Goal: Information Seeking & Learning: Learn about a topic

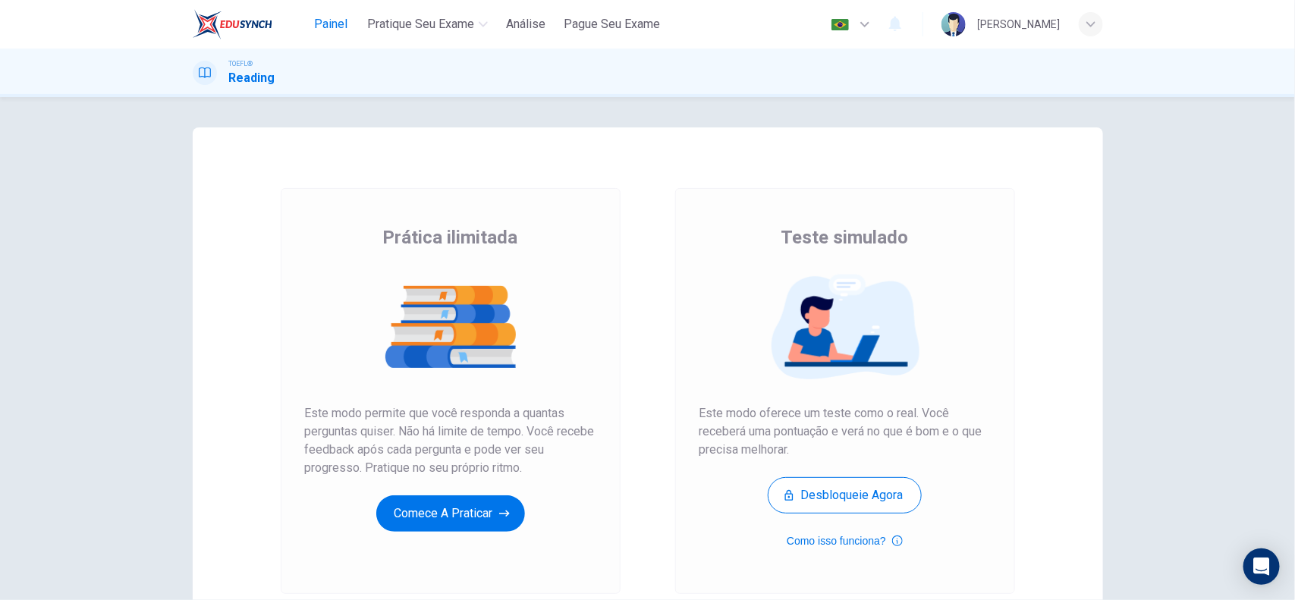
click at [320, 15] on span "Painel" at bounding box center [330, 24] width 33 height 18
click at [479, 520] on button "Comece a praticar" at bounding box center [450, 513] width 149 height 36
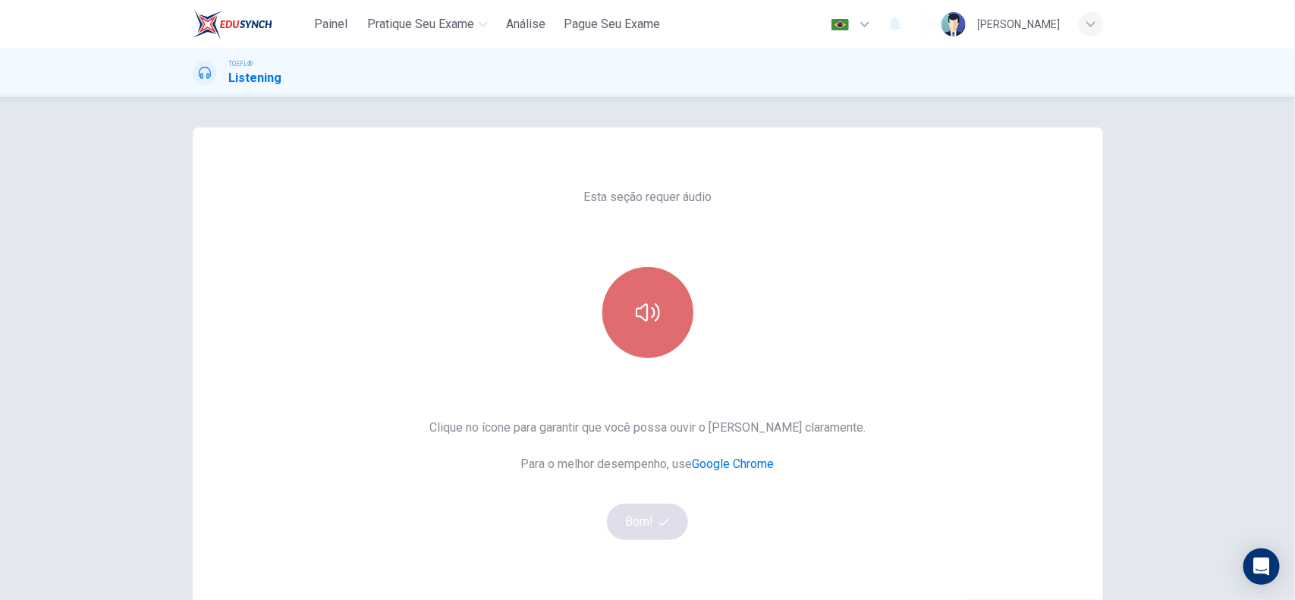
click at [637, 328] on button "button" at bounding box center [647, 312] width 91 height 91
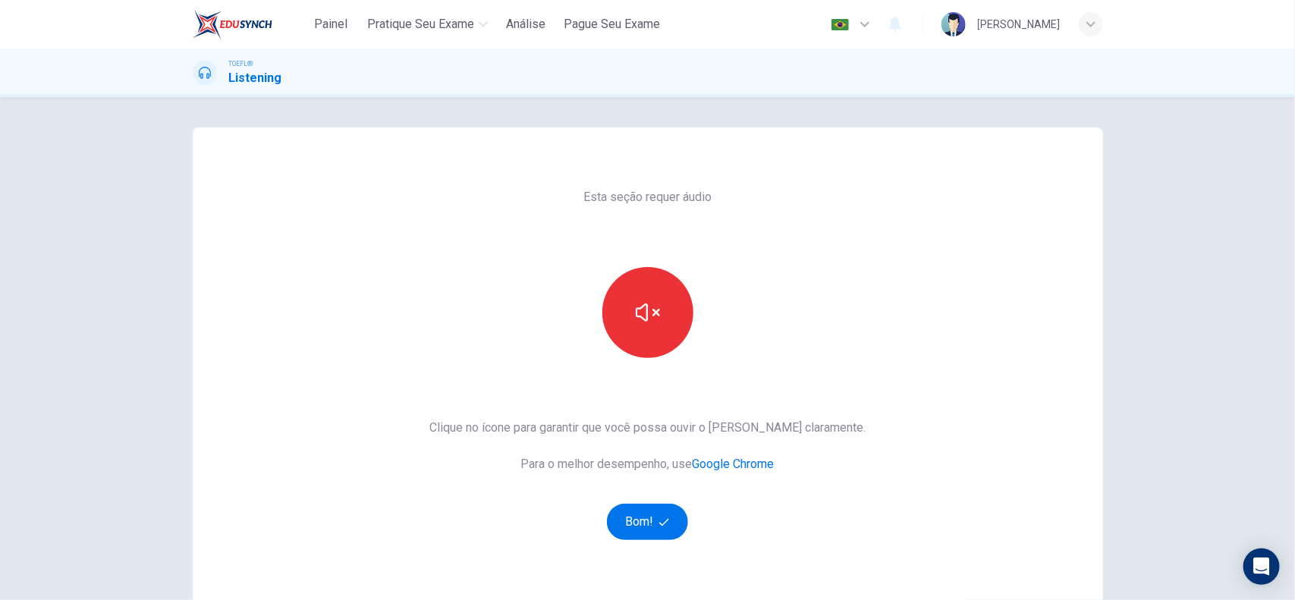
click at [873, 304] on div "Esta seção requer áudio Clique no ícone para garantir que você possa ouvir o to…" at bounding box center [648, 390] width 910 height 527
click at [653, 521] on button "Bom!" at bounding box center [647, 522] width 81 height 36
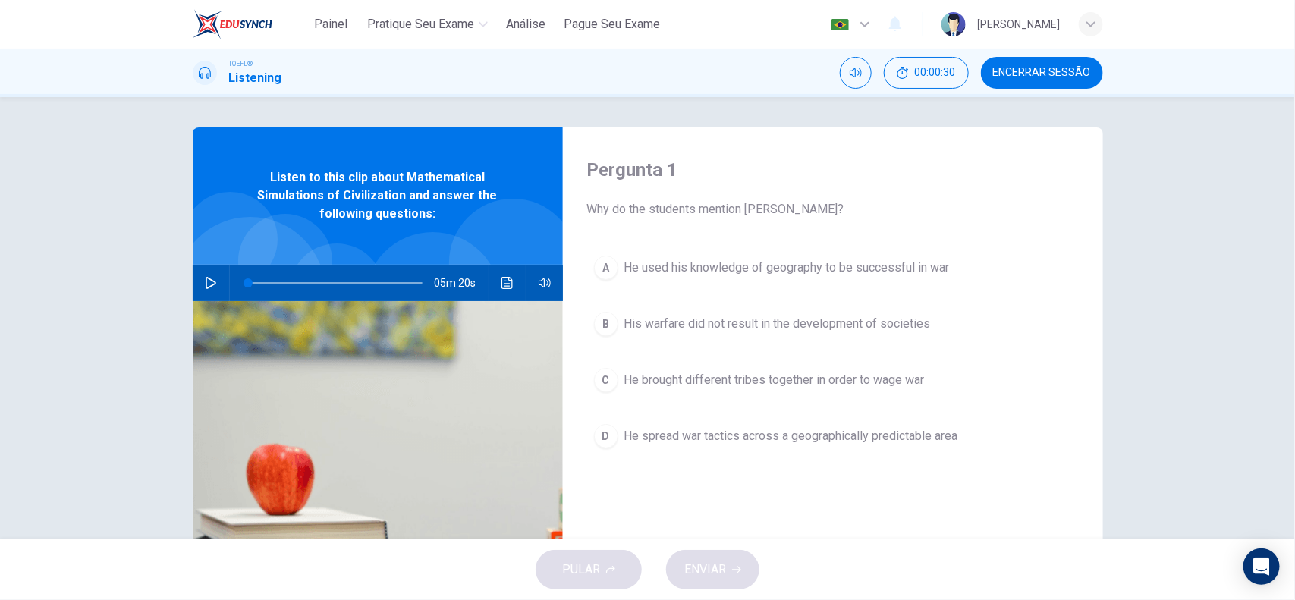
click at [193, 294] on div "05m 20s" at bounding box center [378, 283] width 370 height 36
click at [206, 286] on icon "button" at bounding box center [211, 283] width 11 height 12
click at [734, 372] on span "He brought different tribes together in order to wage war" at bounding box center [774, 380] width 300 height 18
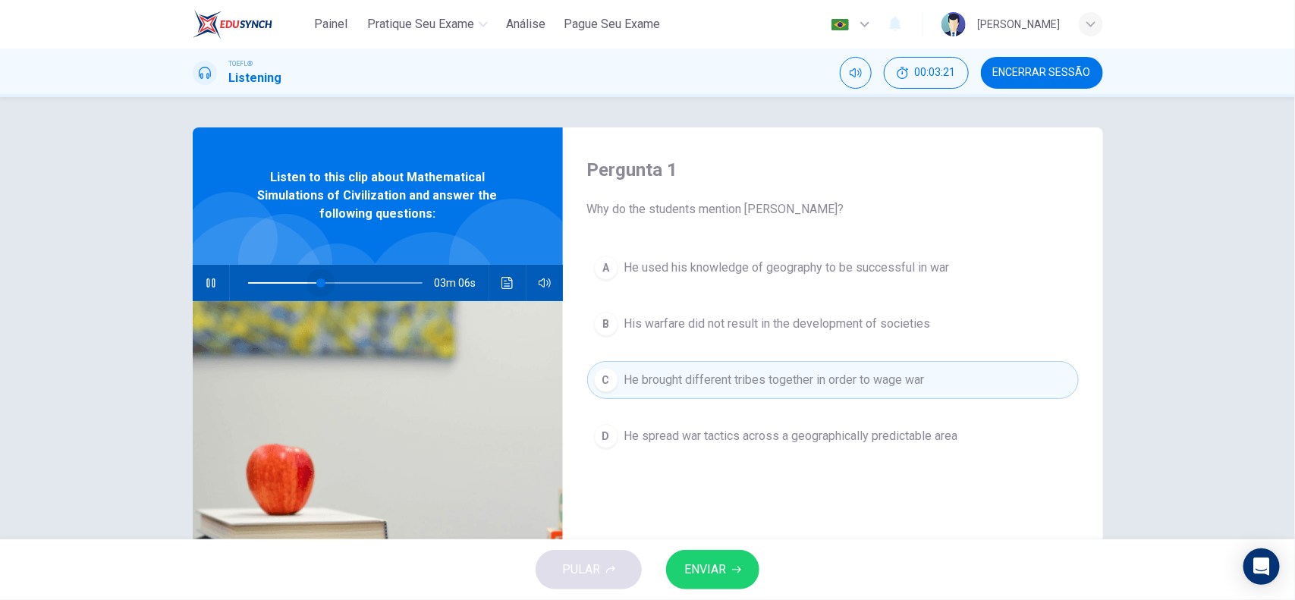
drag, startPoint x: 326, startPoint y: 278, endPoint x: 133, endPoint y: 274, distance: 193.5
click at [133, 274] on div "Pergunta 1 Why do the students mention Genghis Khan? A He used his knowledge of…" at bounding box center [647, 318] width 1295 height 442
click at [501, 284] on icon "Clique para ver a transcrição do áudio" at bounding box center [507, 283] width 12 height 12
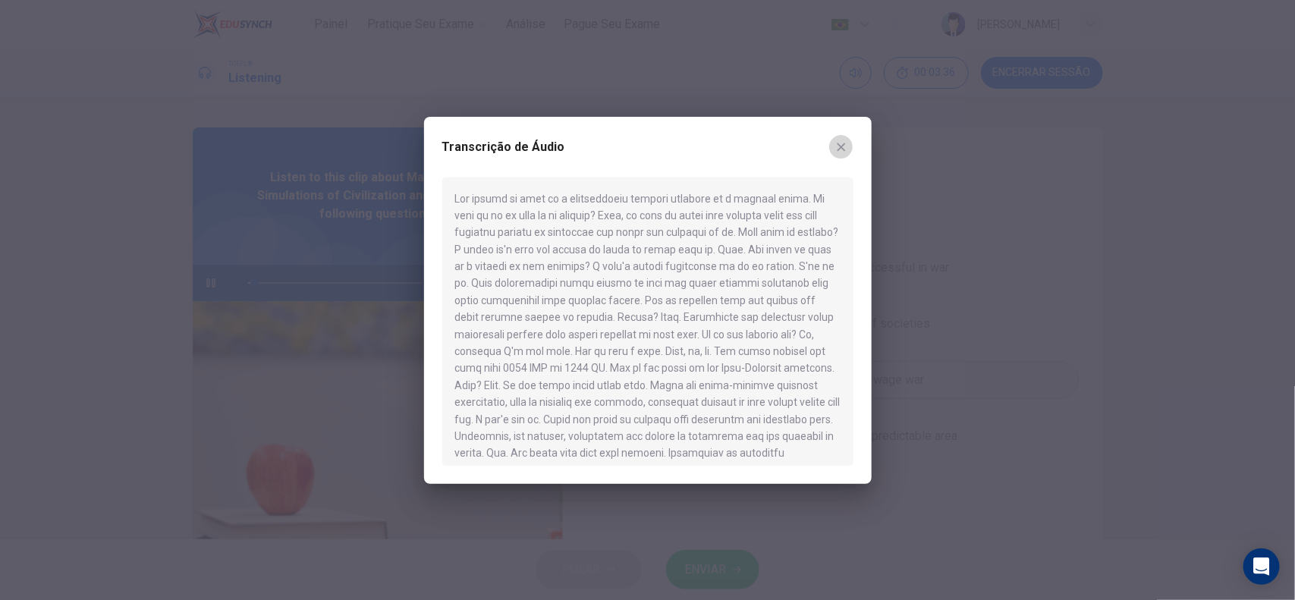
click at [837, 149] on icon "button" at bounding box center [841, 147] width 8 height 8
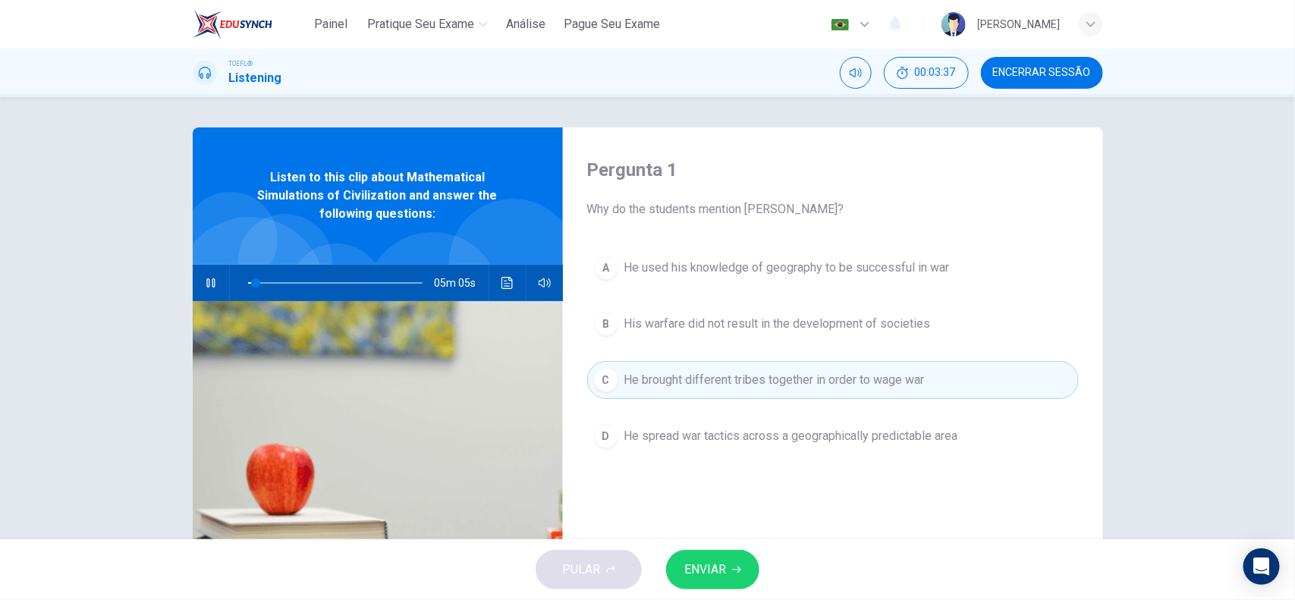
click at [837, 149] on div "Pergunta 1 Why do the students mention Genghis Khan? A He used his knowledge of…" at bounding box center [833, 390] width 540 height 527
click at [828, 150] on div "Pergunta 1 Why do the students mention Genghis Khan? A He used his knowledge of…" at bounding box center [833, 390] width 540 height 527
click at [889, 508] on div "Pergunta 1 Why do the students mention Genghis Khan? A He used his knowledge of…" at bounding box center [833, 390] width 540 height 527
click at [843, 275] on span "He used his knowledge of geography to be successful in war" at bounding box center [786, 268] width 325 height 18
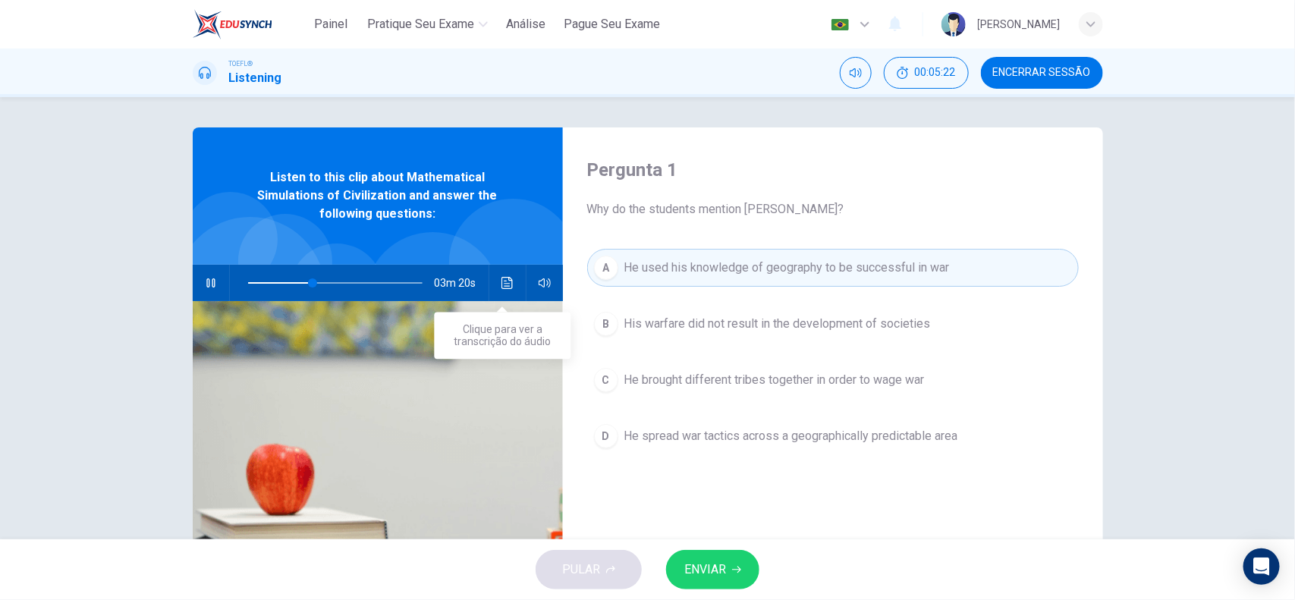
click at [508, 277] on icon "Clique para ver a transcrição do áudio" at bounding box center [507, 283] width 12 height 12
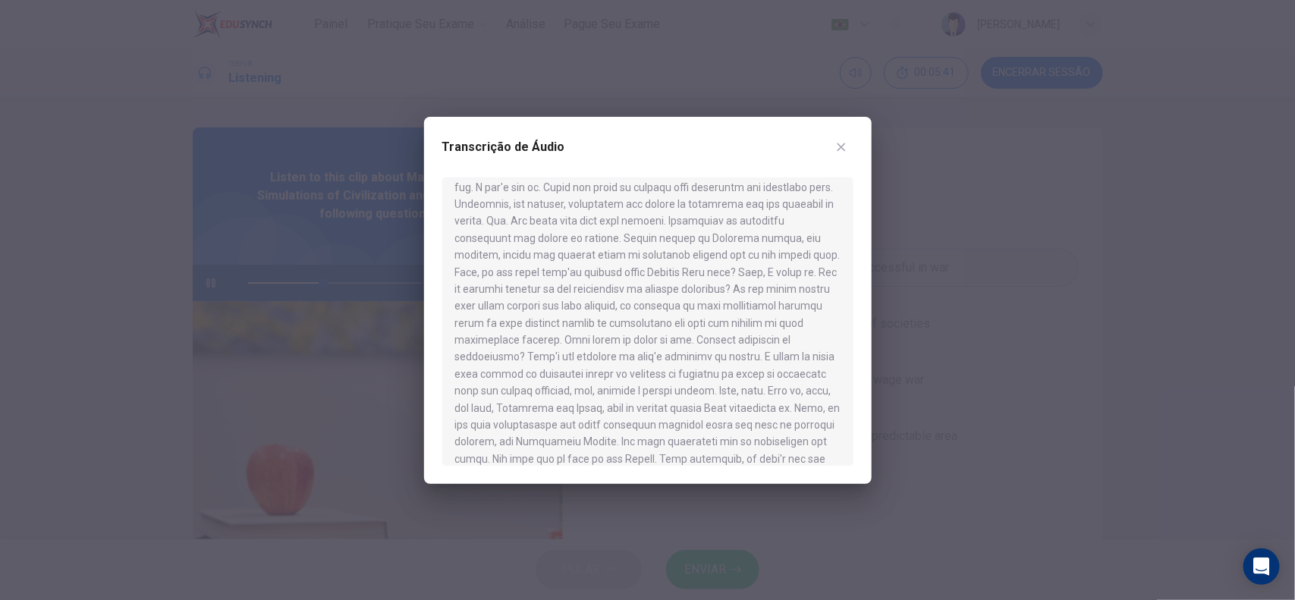
scroll to position [190, 0]
click at [843, 146] on icon "button" at bounding box center [841, 147] width 12 height 12
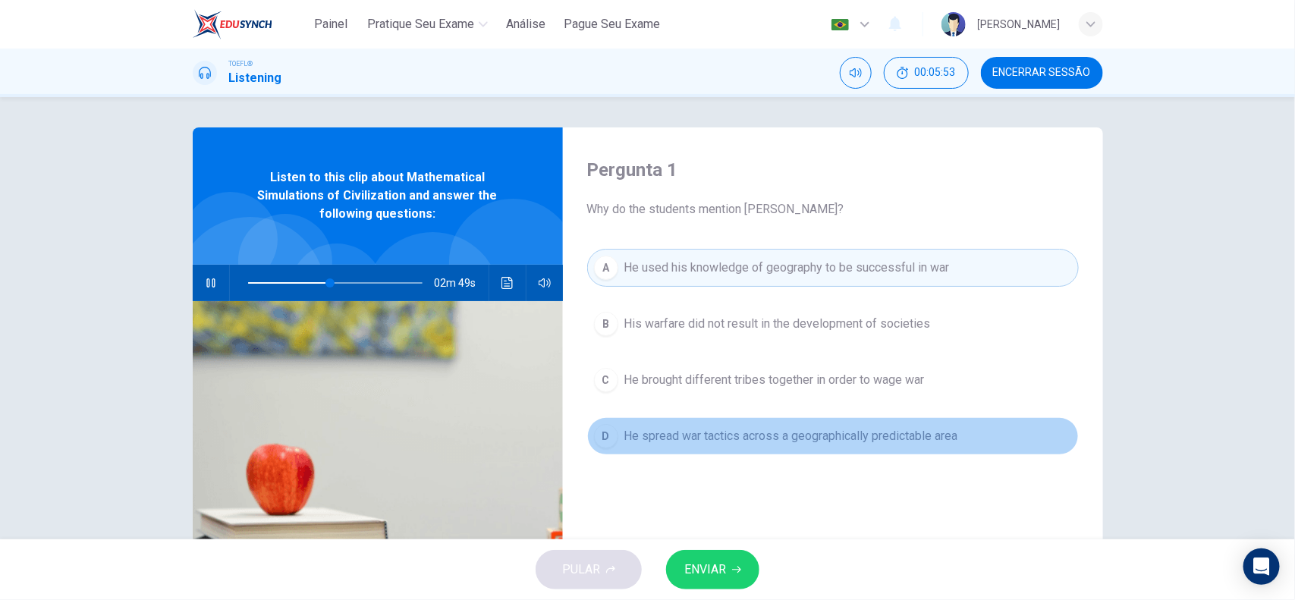
click at [748, 448] on button "D He spread war tactics across a geographically predictable area" at bounding box center [833, 436] width 492 height 38
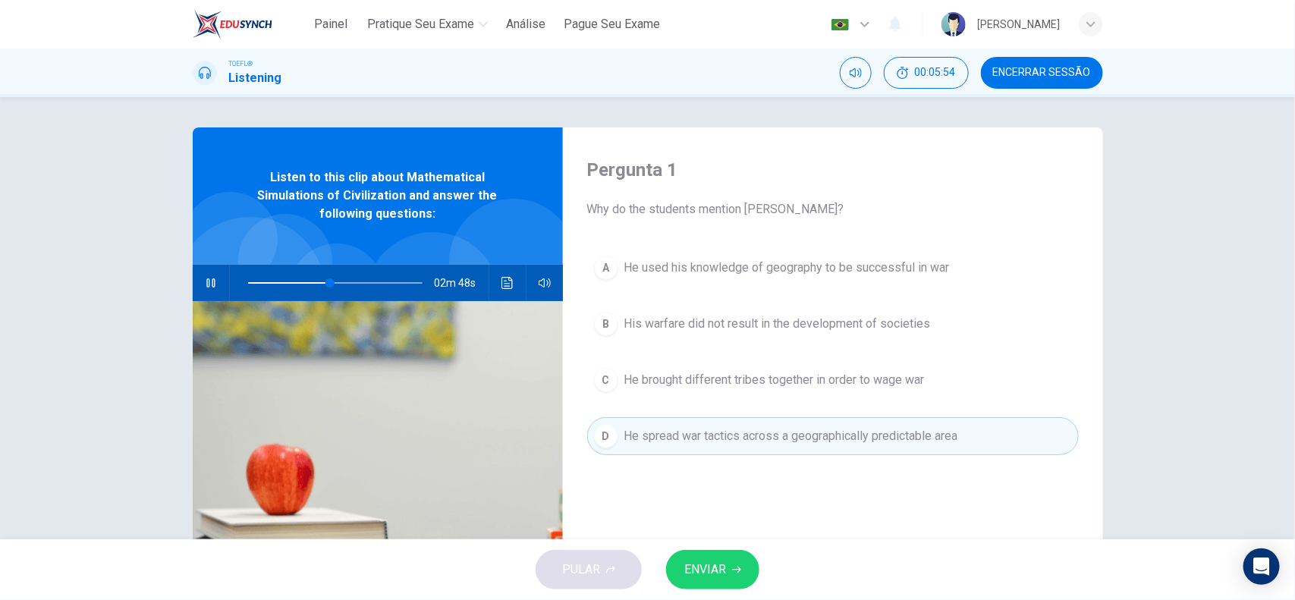
click at [713, 556] on button "ENVIAR" at bounding box center [712, 569] width 93 height 39
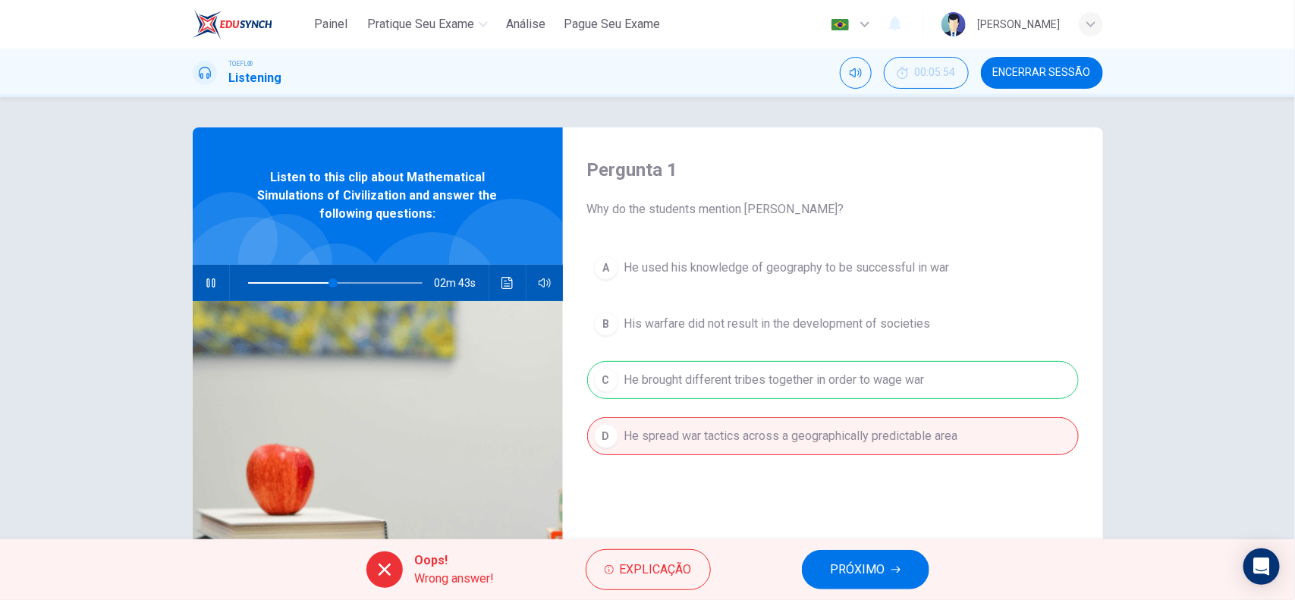
click at [865, 551] on button "PRÓXIMO" at bounding box center [865, 569] width 127 height 39
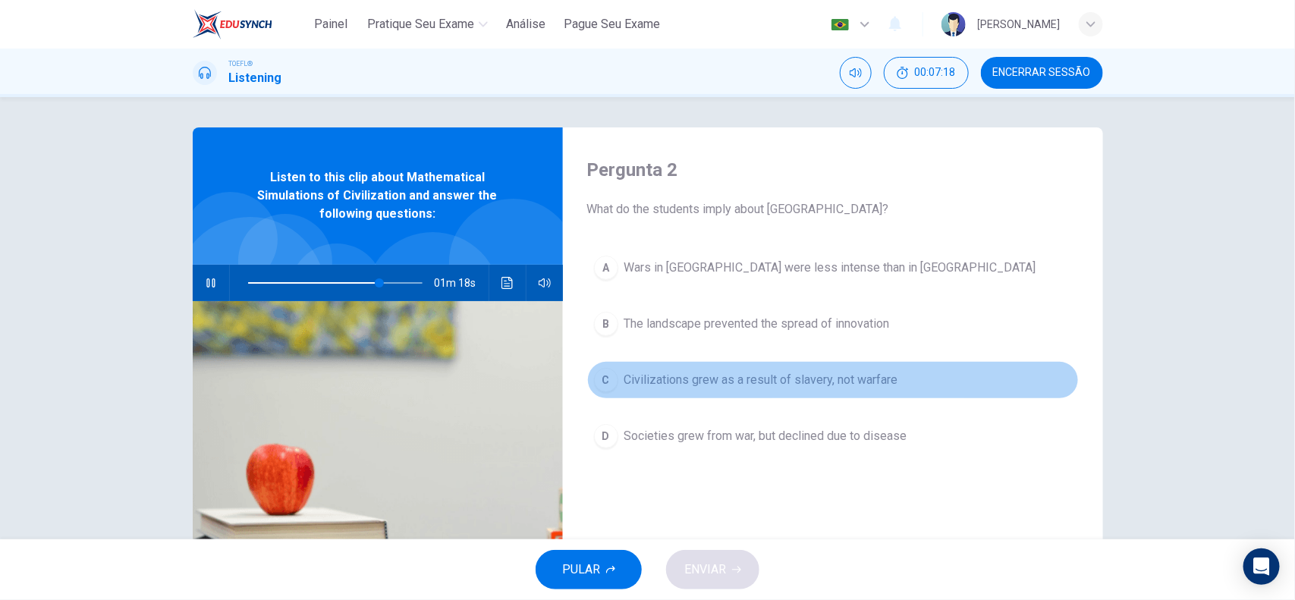
click at [829, 377] on span "Civilizations grew as a result of slavery, not warfare" at bounding box center [761, 380] width 274 height 18
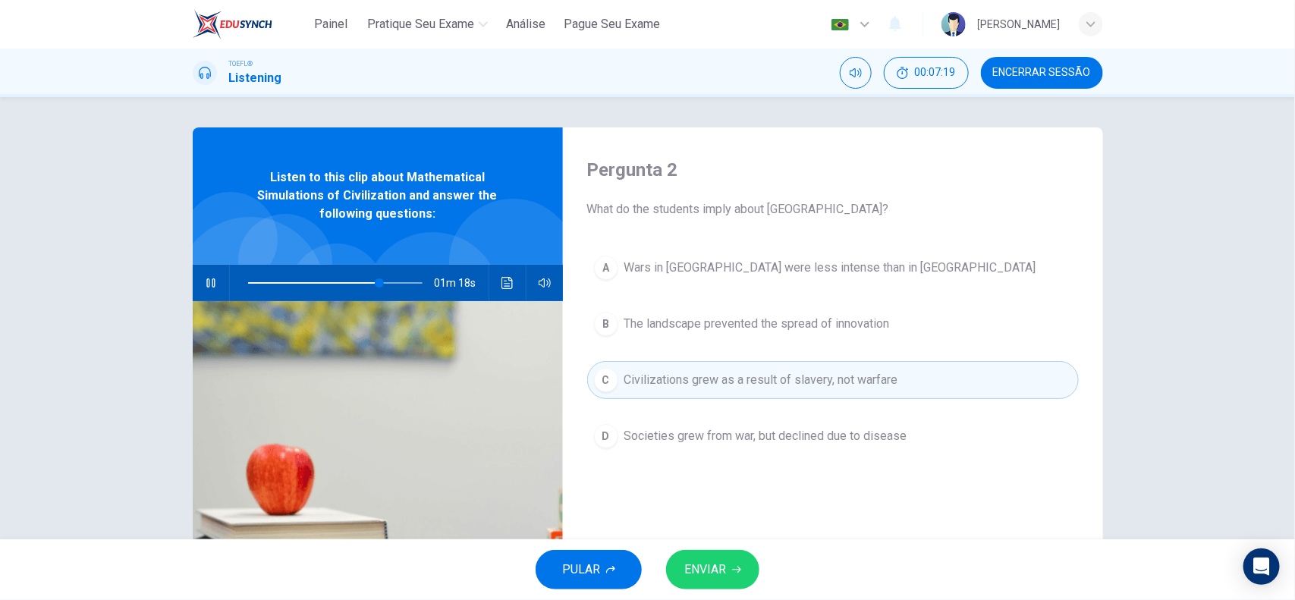
click at [742, 551] on button "ENVIAR" at bounding box center [712, 569] width 93 height 39
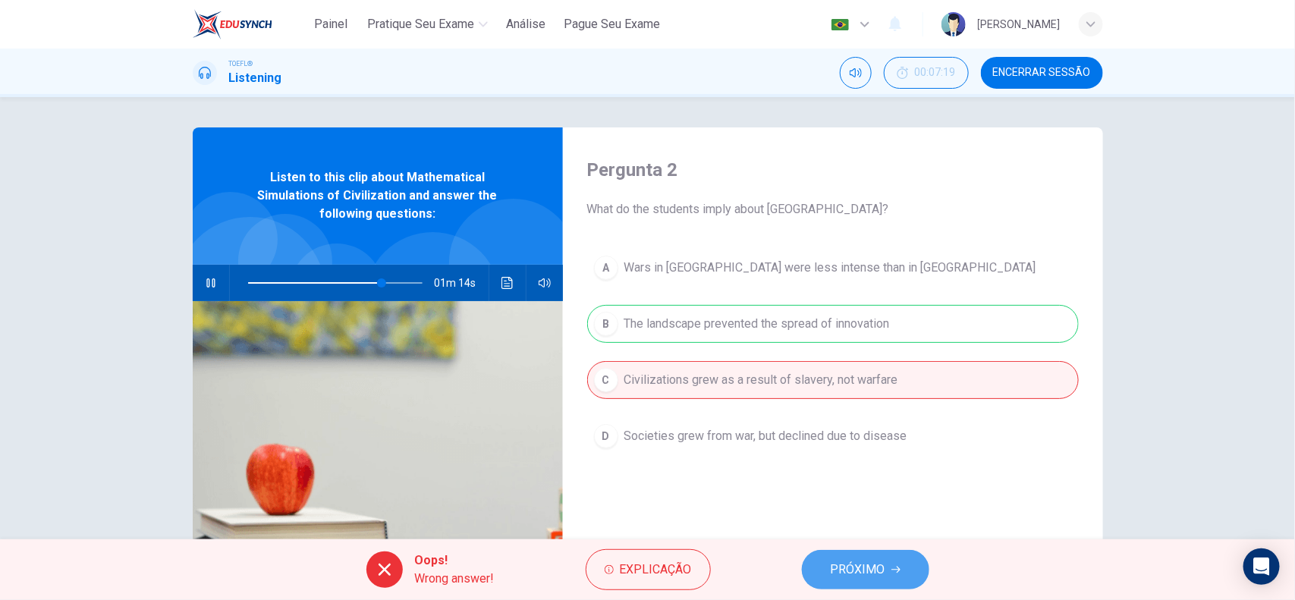
click at [874, 566] on span "PRÓXIMO" at bounding box center [858, 569] width 55 height 21
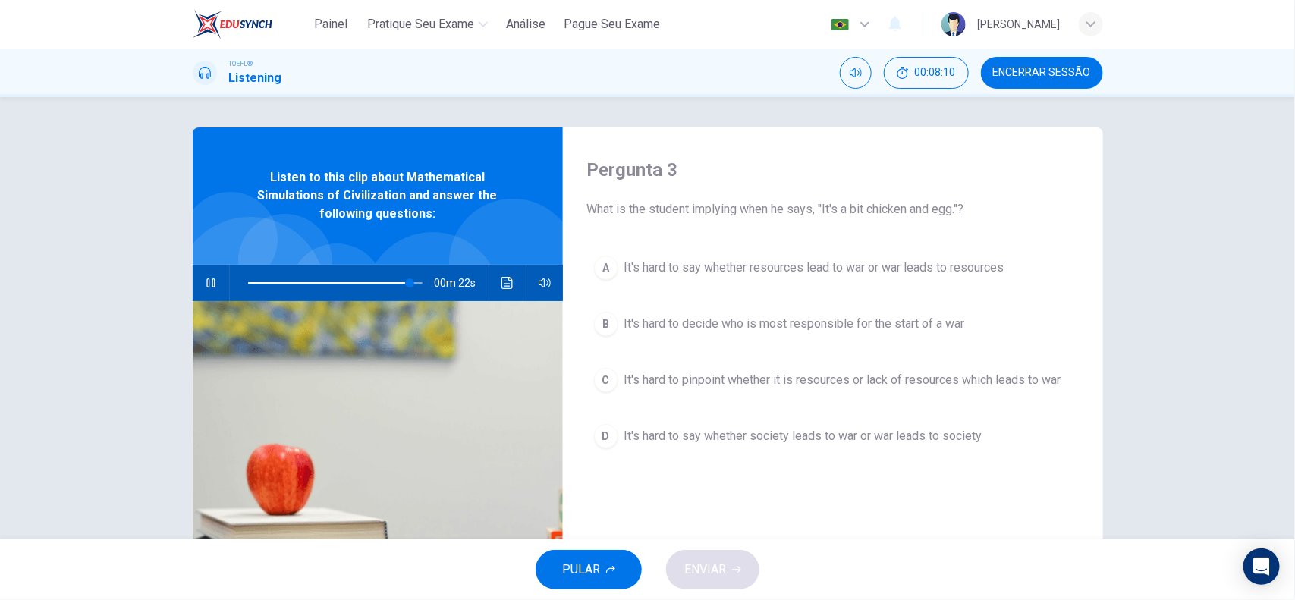
click at [218, 270] on div "00m 22s" at bounding box center [378, 283] width 370 height 36
click at [206, 281] on icon "button" at bounding box center [210, 282] width 8 height 9
click at [305, 236] on div at bounding box center [285, 261] width 94 height 94
click at [207, 277] on icon "button" at bounding box center [211, 283] width 12 height 12
type input "0"
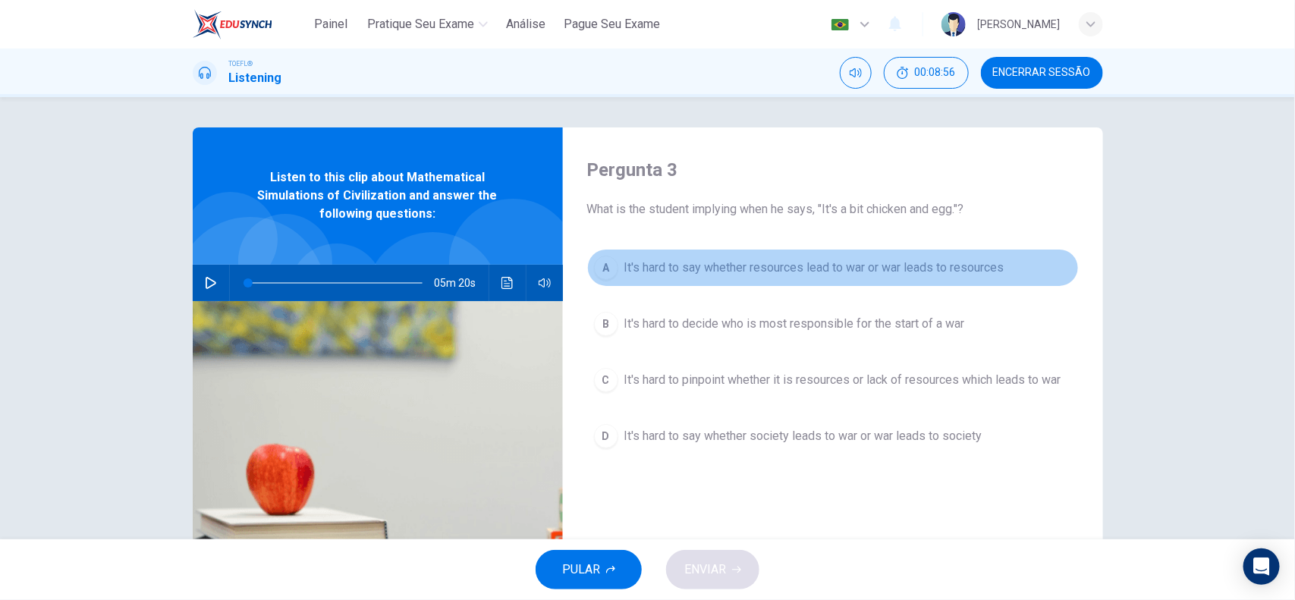
click at [717, 265] on span "It's hard to say whether resources lead to war or war leads to resources" at bounding box center [814, 268] width 380 height 18
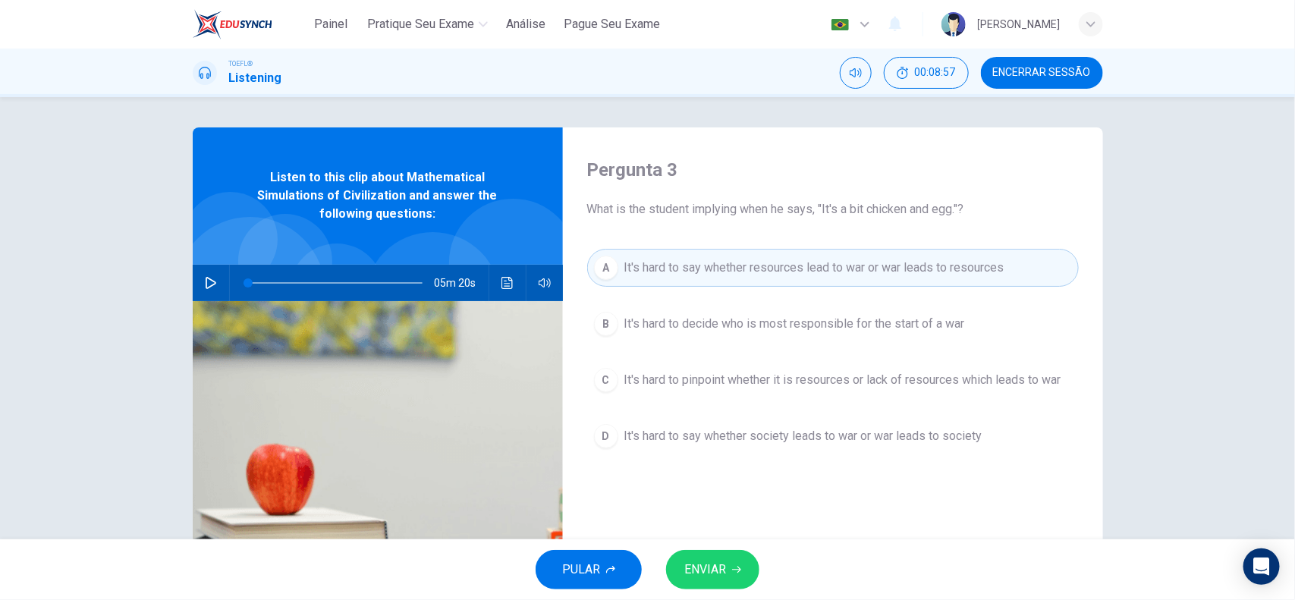
click at [706, 562] on span "ENVIAR" at bounding box center [705, 569] width 42 height 21
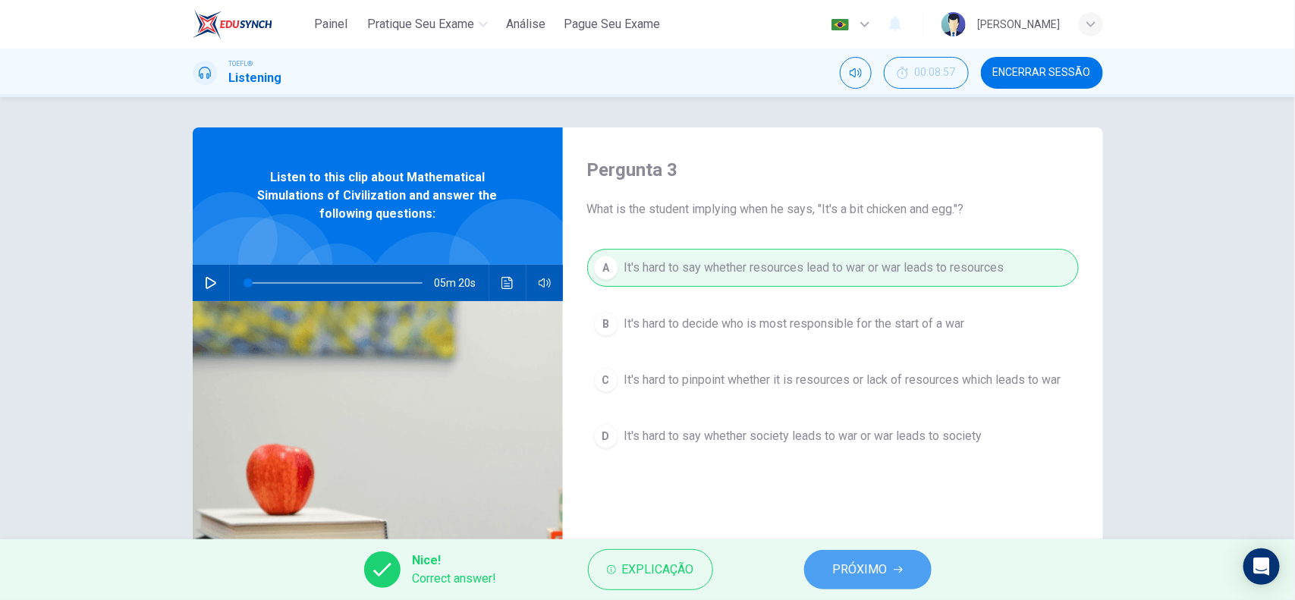
click at [825, 573] on button "PRÓXIMO" at bounding box center [867, 569] width 127 height 39
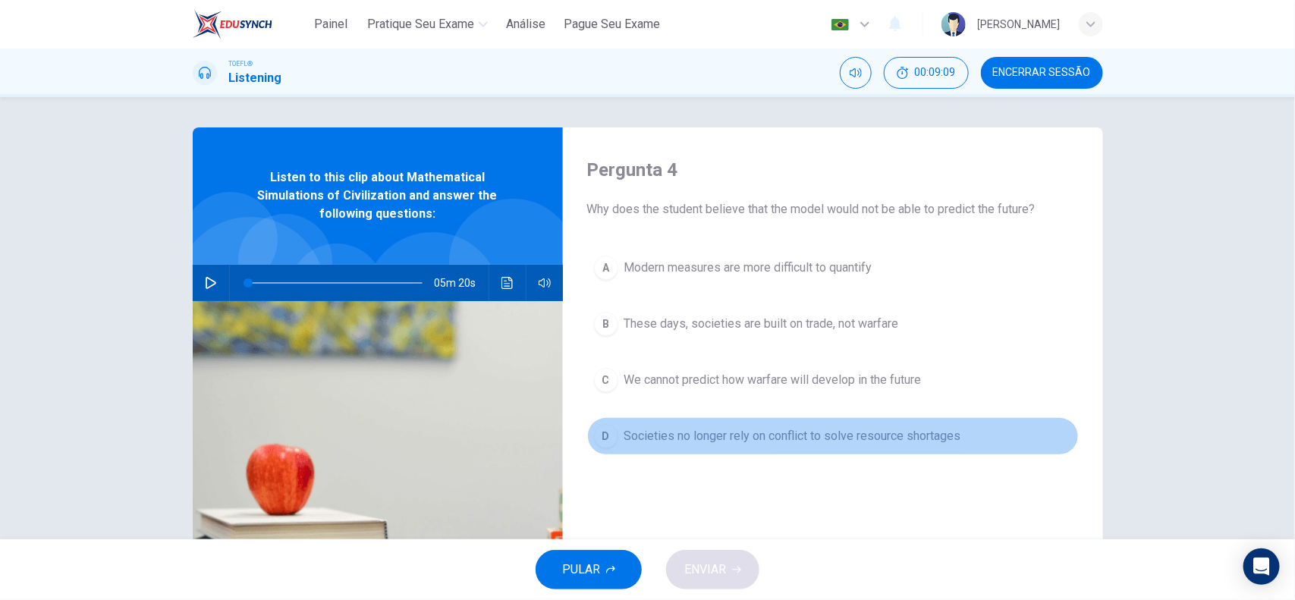
click at [744, 433] on span "Societies no longer rely on conflict to solve resource shortages" at bounding box center [792, 436] width 337 height 18
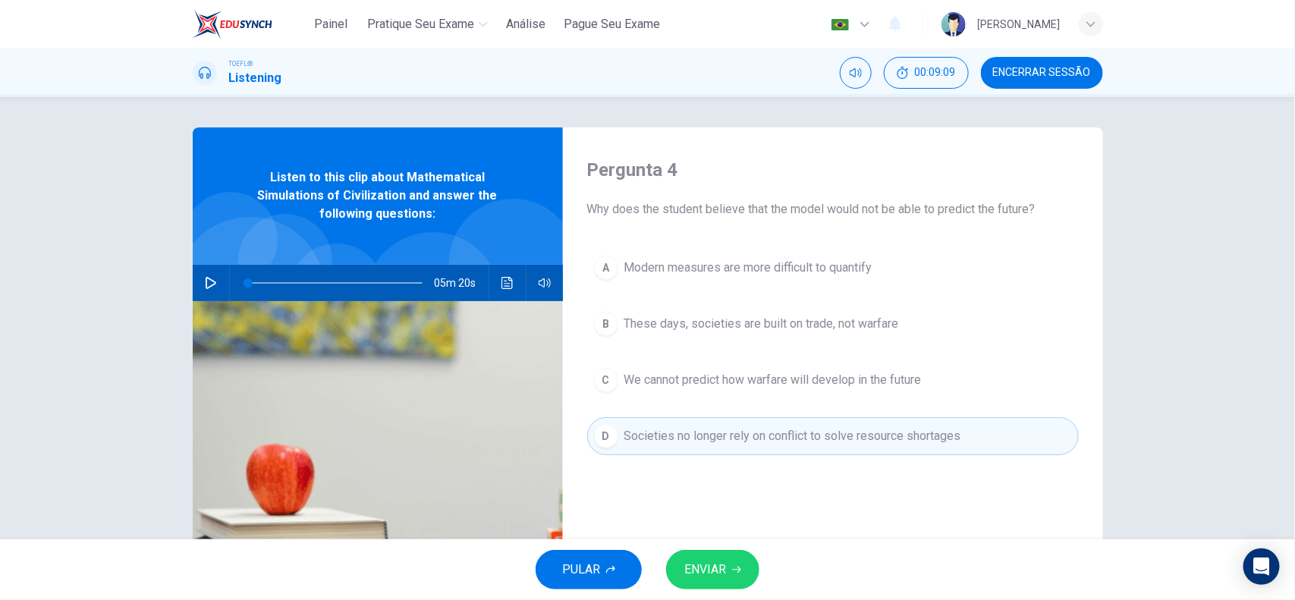
click at [777, 383] on span "We cannot predict how warfare will develop in the future" at bounding box center [772, 380] width 297 height 18
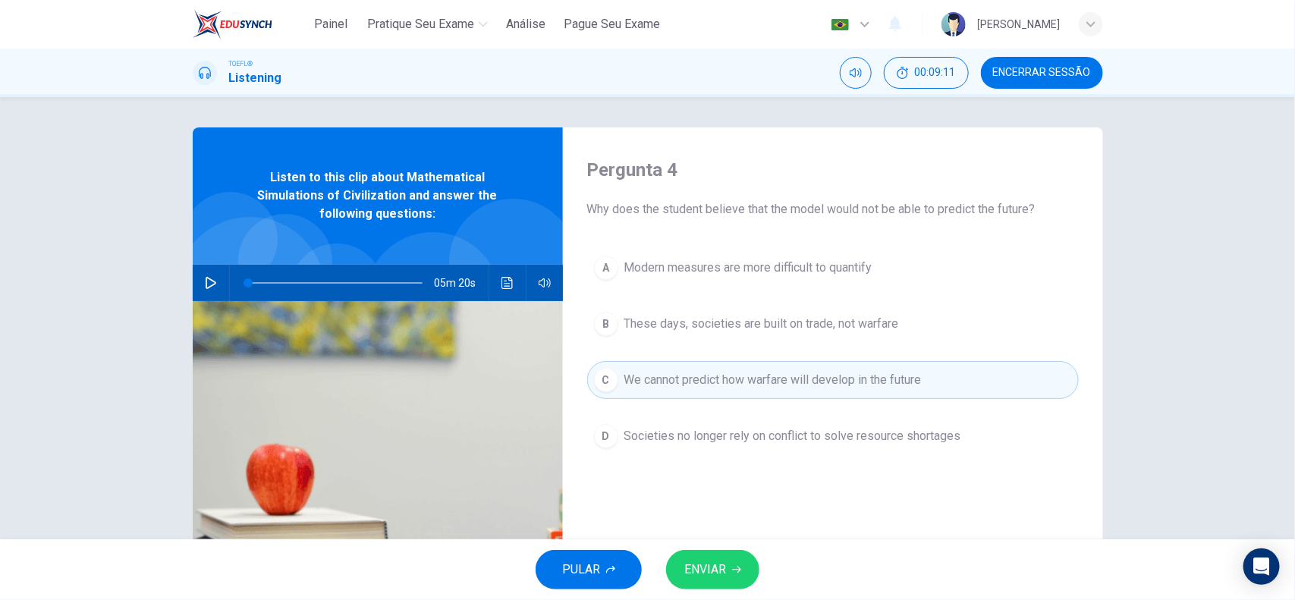
click at [699, 573] on span "ENVIAR" at bounding box center [705, 569] width 42 height 21
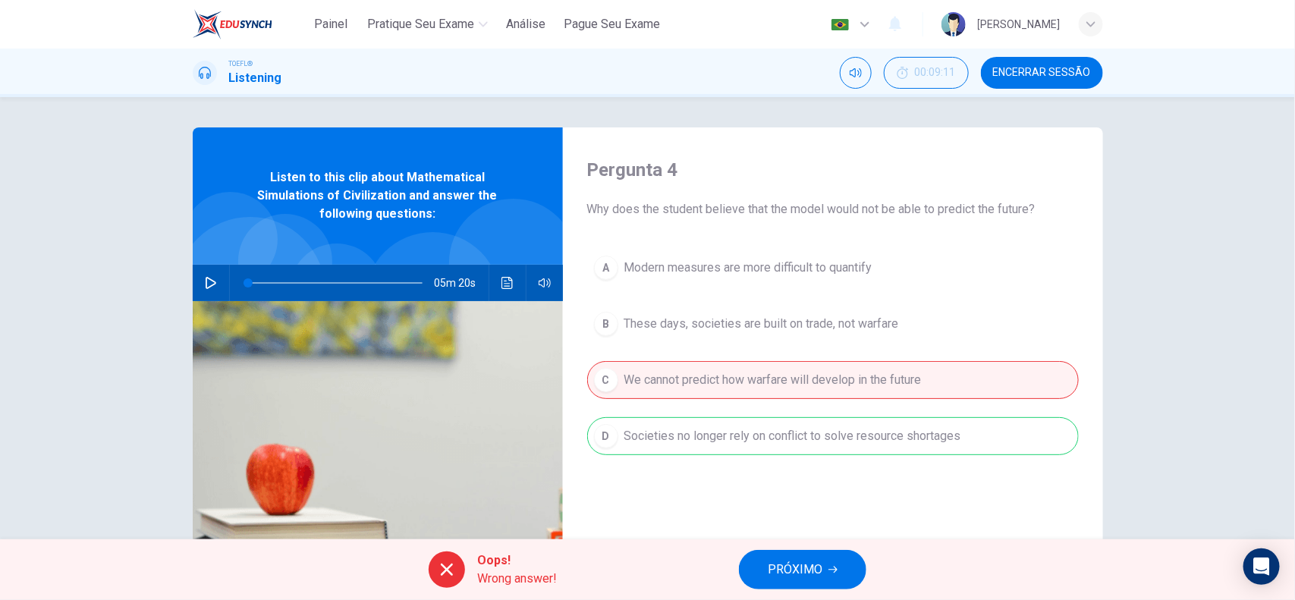
click at [783, 564] on span "PRÓXIMO" at bounding box center [795, 569] width 55 height 21
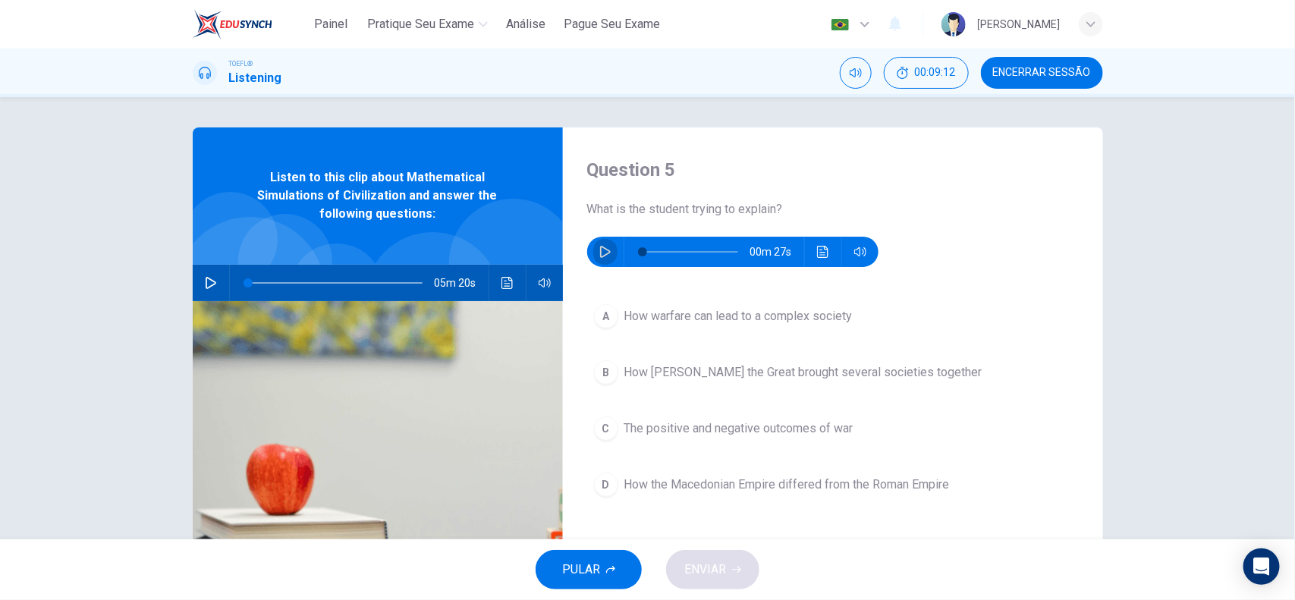
click at [599, 253] on icon "button" at bounding box center [605, 252] width 12 height 12
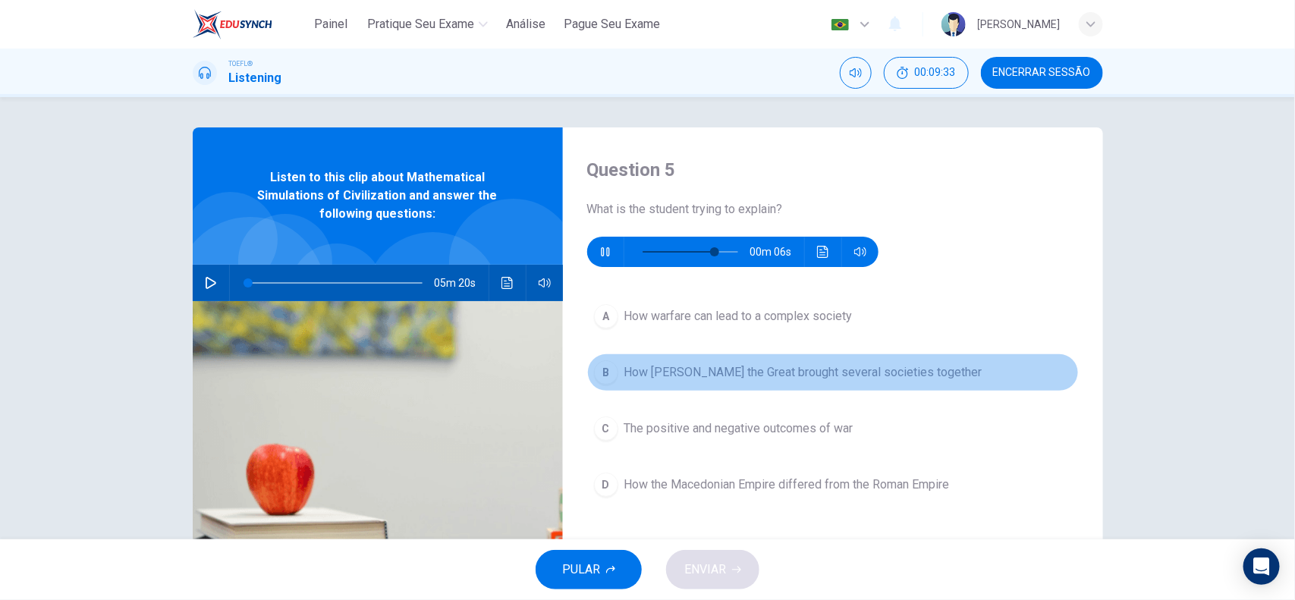
click at [698, 380] on span "How Alexander the Great brought several societies together" at bounding box center [803, 372] width 358 height 18
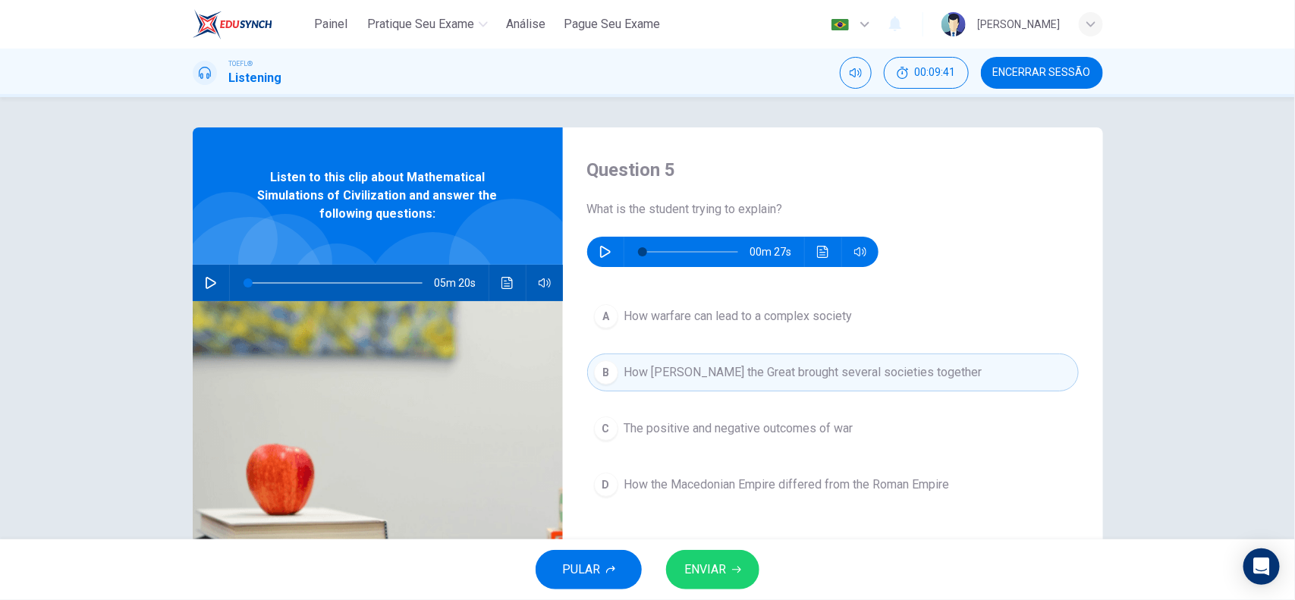
click at [603, 256] on icon "button" at bounding box center [605, 252] width 12 height 12
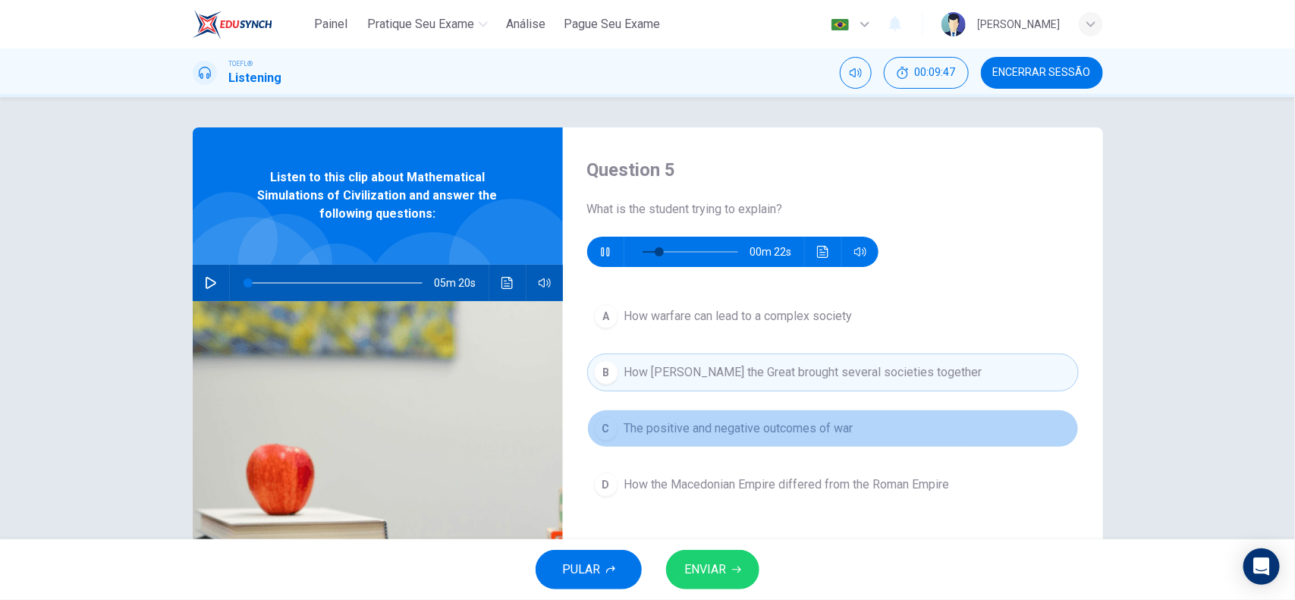
click at [661, 430] on span "The positive and negative outcomes of war" at bounding box center [738, 428] width 229 height 18
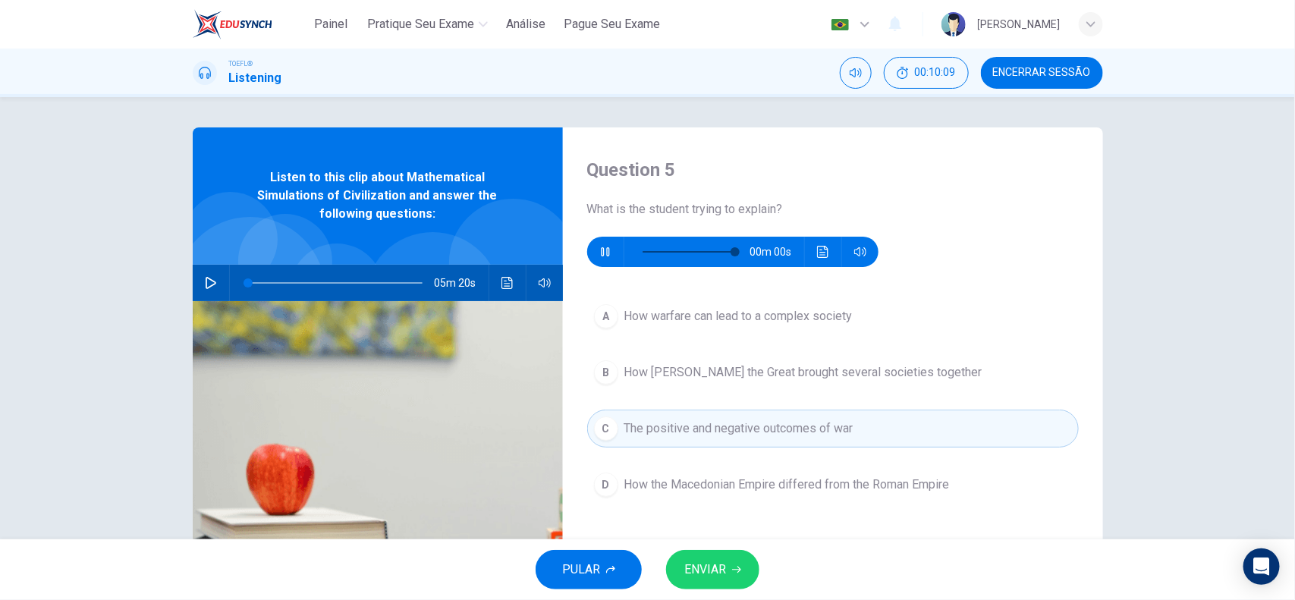
type input "0"
click at [767, 325] on span "How warfare can lead to a complex society" at bounding box center [738, 316] width 228 height 18
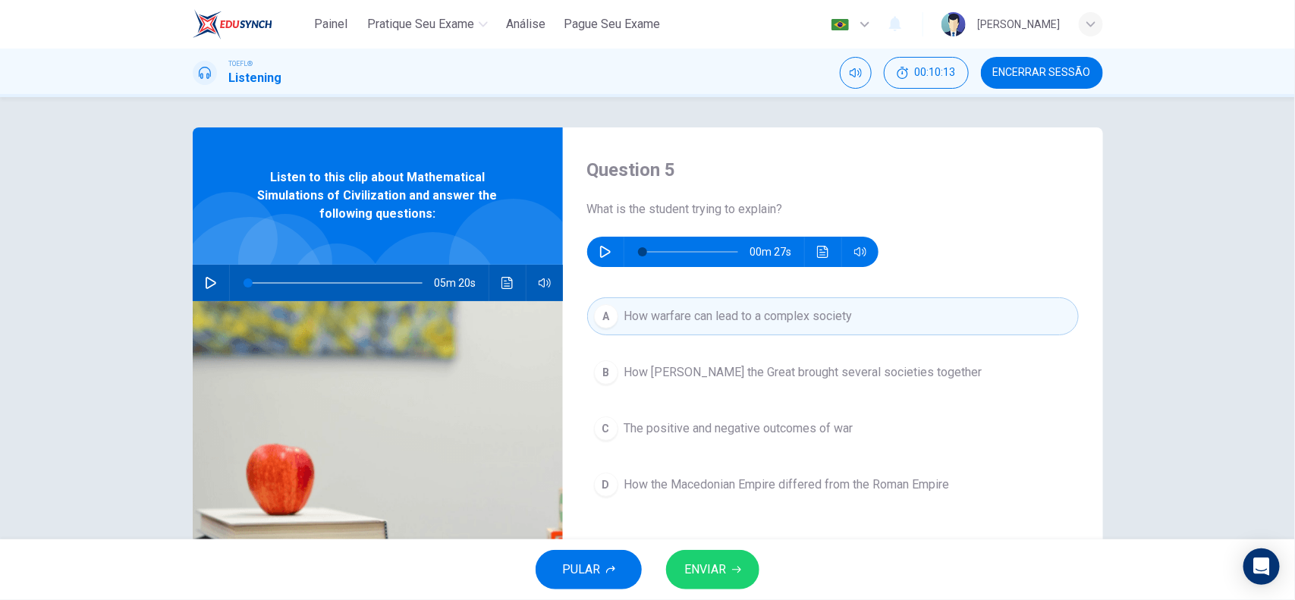
click at [721, 562] on span "ENVIAR" at bounding box center [705, 569] width 42 height 21
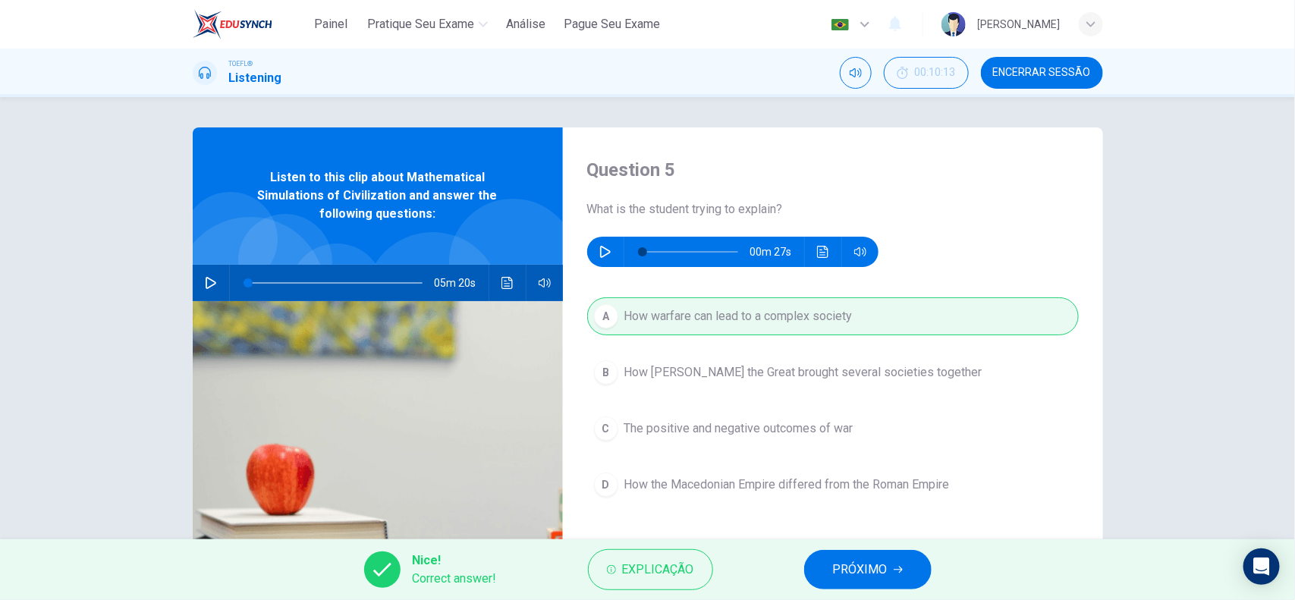
click at [825, 562] on button "PRÓXIMO" at bounding box center [867, 569] width 127 height 39
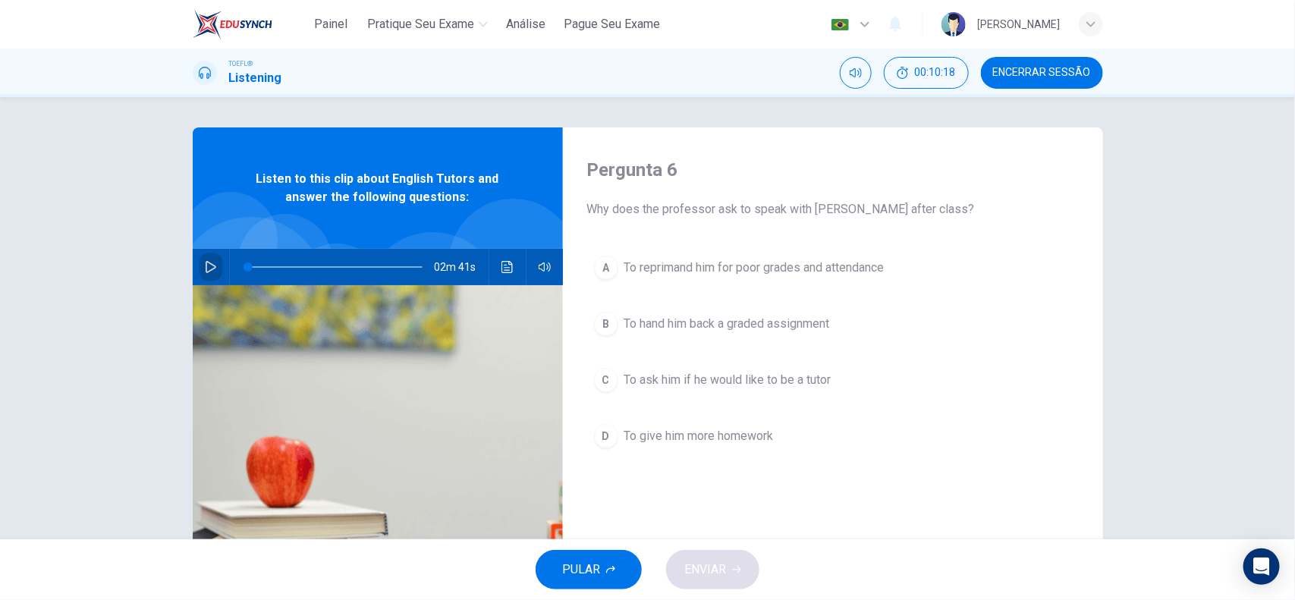
click at [206, 277] on button "button" at bounding box center [211, 267] width 24 height 36
click at [259, 272] on span at bounding box center [335, 266] width 174 height 21
click at [657, 383] on span "To ask him if he would like to be a tutor" at bounding box center [727, 380] width 207 height 18
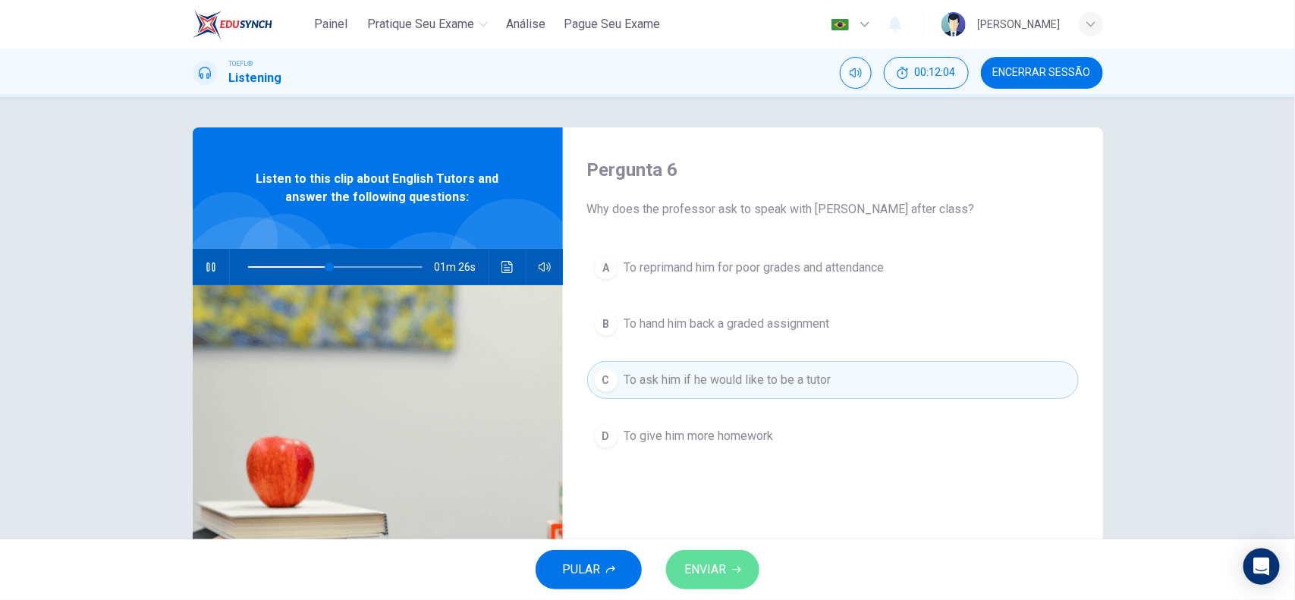
click at [730, 565] on button "ENVIAR" at bounding box center [712, 569] width 93 height 39
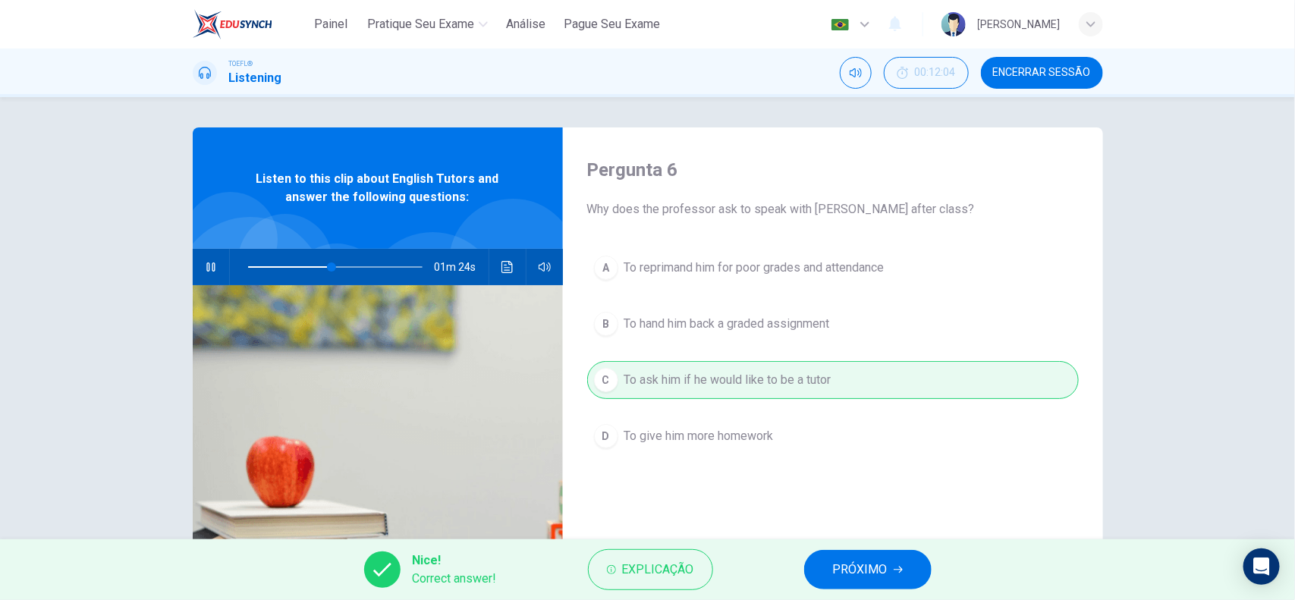
click at [840, 551] on button "PRÓXIMO" at bounding box center [867, 569] width 127 height 39
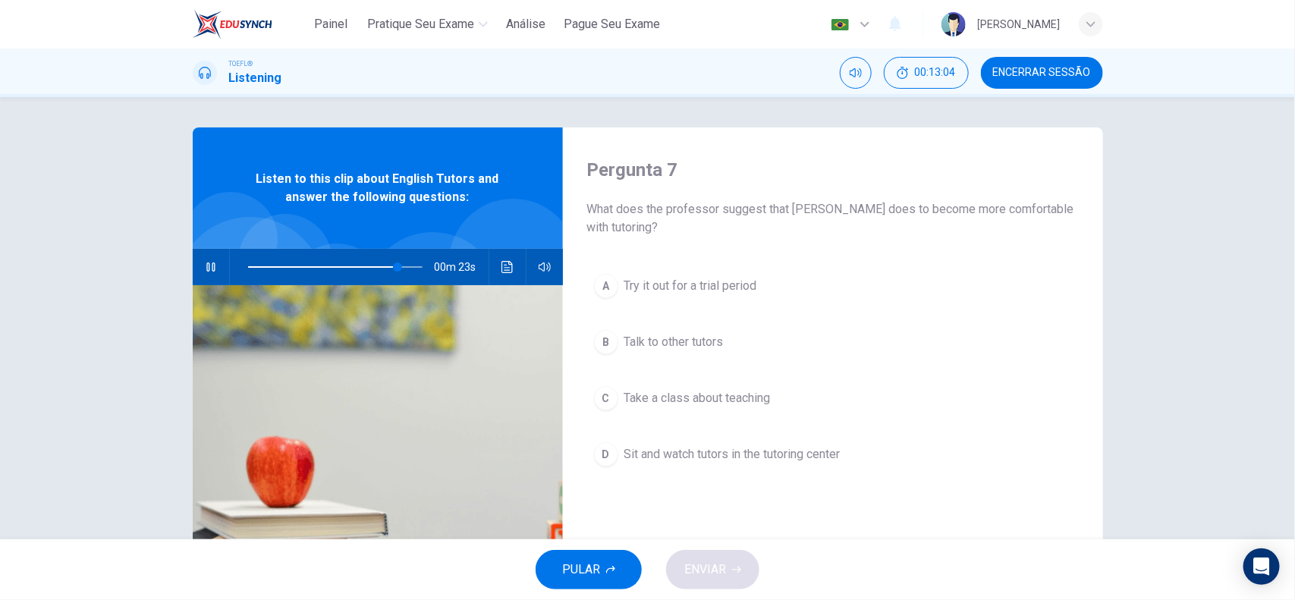
click at [143, 309] on div "Pergunta 7 What does the professor suggest that Jack does to become more comfor…" at bounding box center [647, 318] width 1295 height 442
click at [199, 269] on button "button" at bounding box center [211, 267] width 24 height 36
click at [699, 292] on span "Try it out for a trial period" at bounding box center [690, 286] width 133 height 18
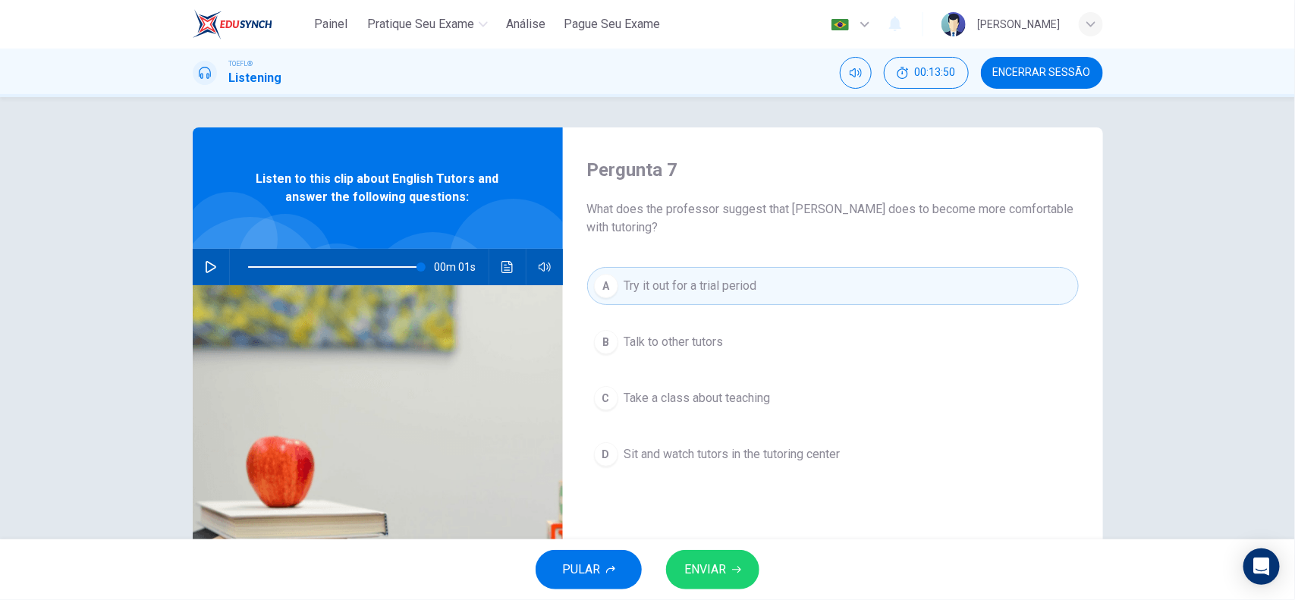
click at [694, 567] on span "ENVIAR" at bounding box center [705, 569] width 42 height 21
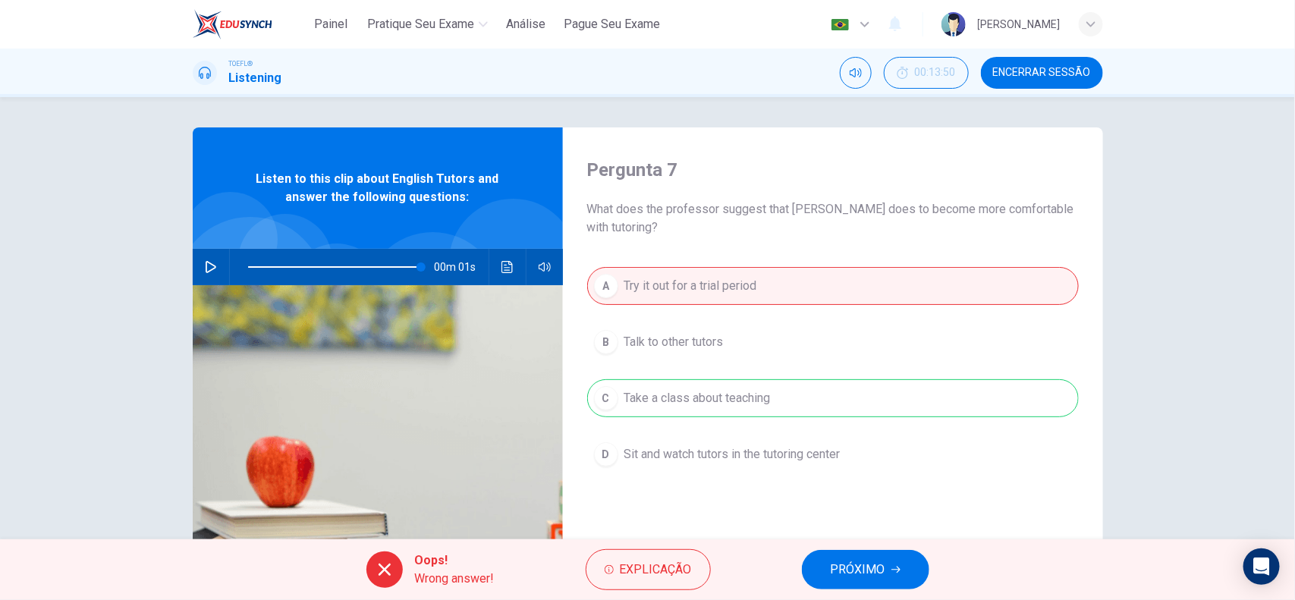
click at [875, 578] on span "PRÓXIMO" at bounding box center [858, 569] width 55 height 21
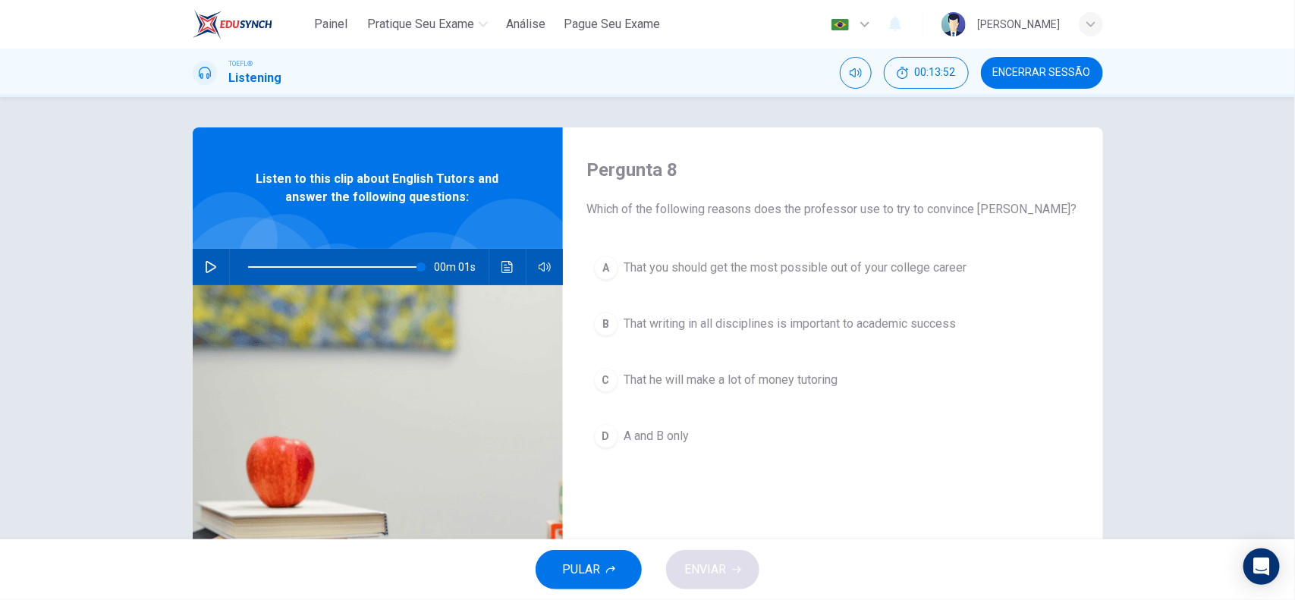
drag, startPoint x: 614, startPoint y: 214, endPoint x: 785, endPoint y: 221, distance: 170.8
click at [785, 221] on div "Pergunta 8 Which of the following reasons does the professor use to try to conv…" at bounding box center [833, 390] width 540 height 527
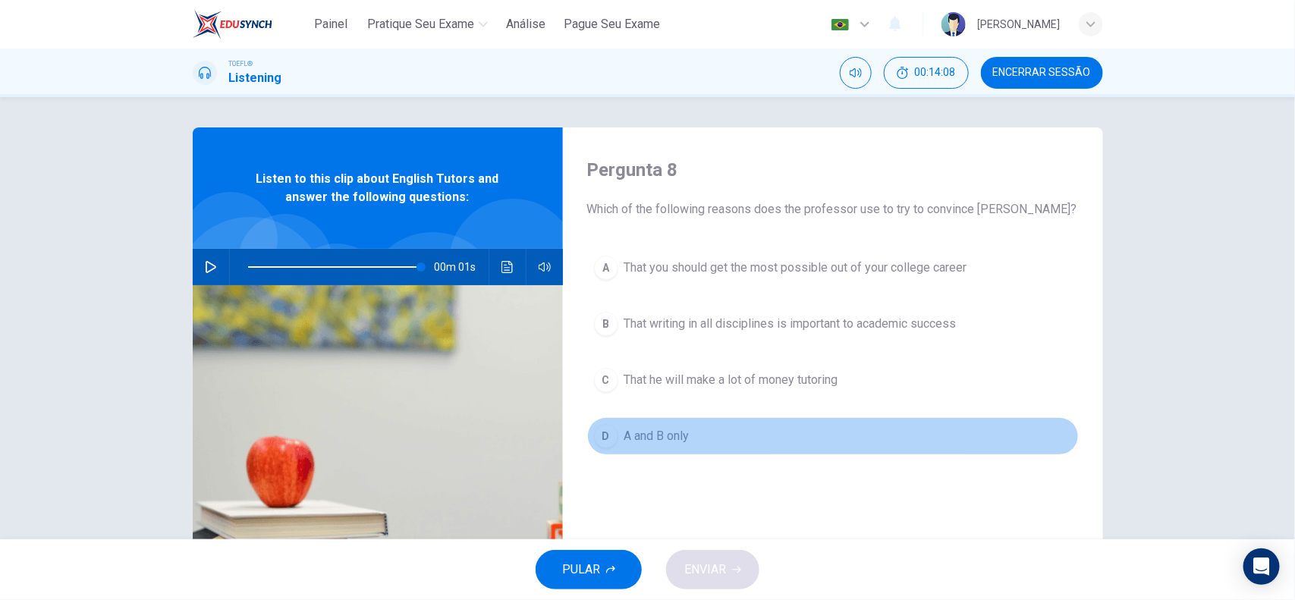
click at [671, 444] on span "A and B only" at bounding box center [656, 436] width 65 height 18
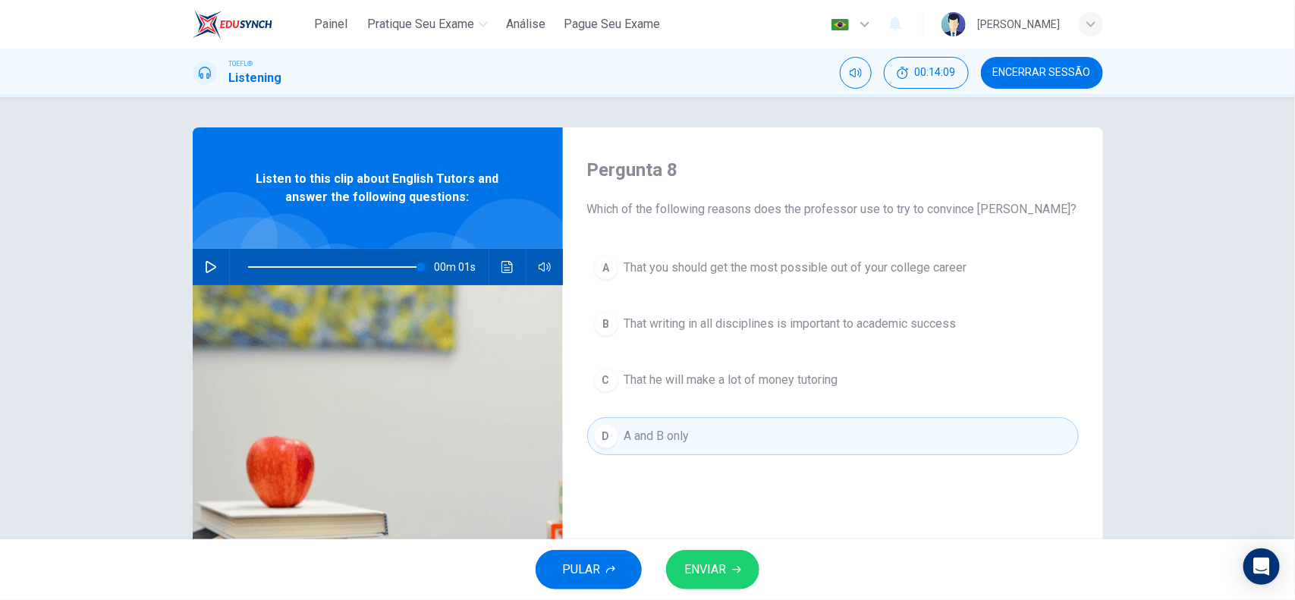
click at [704, 563] on span "ENVIAR" at bounding box center [705, 569] width 42 height 21
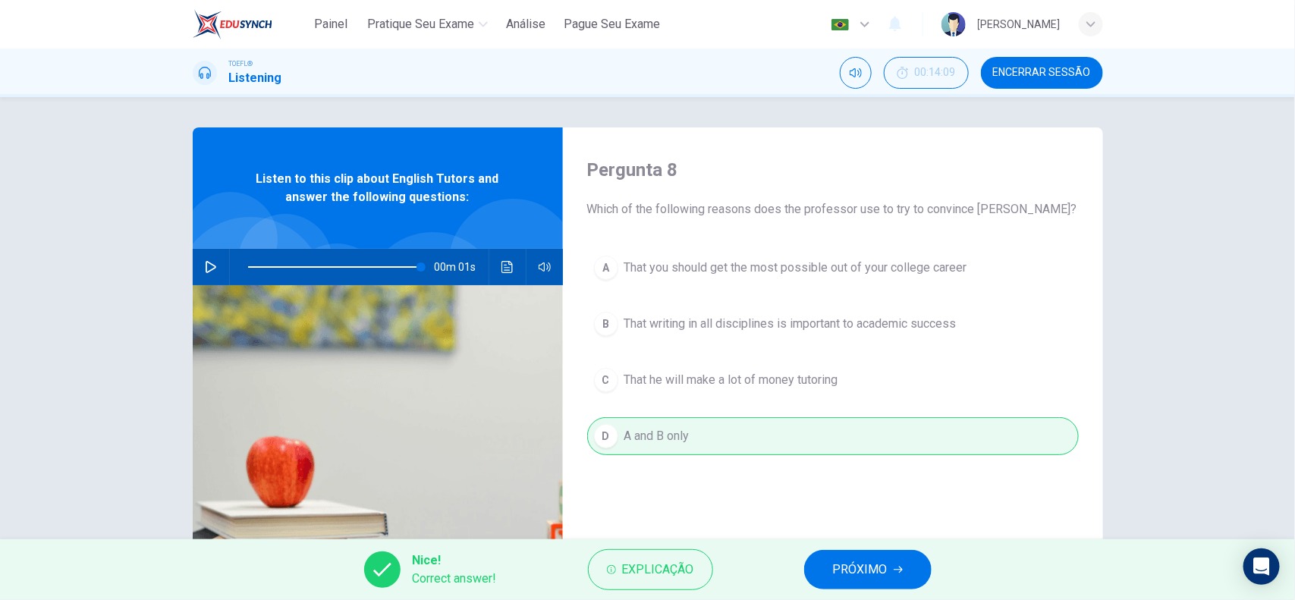
click at [881, 573] on span "PRÓXIMO" at bounding box center [860, 569] width 55 height 21
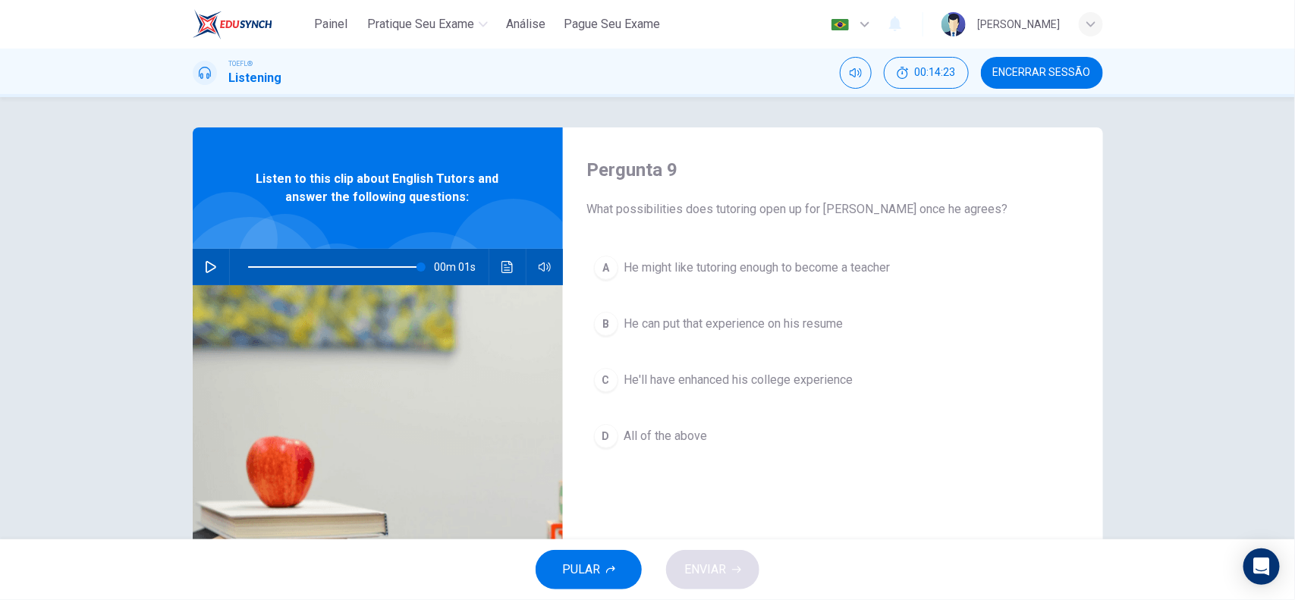
click at [690, 438] on span "All of the above" at bounding box center [665, 436] width 83 height 18
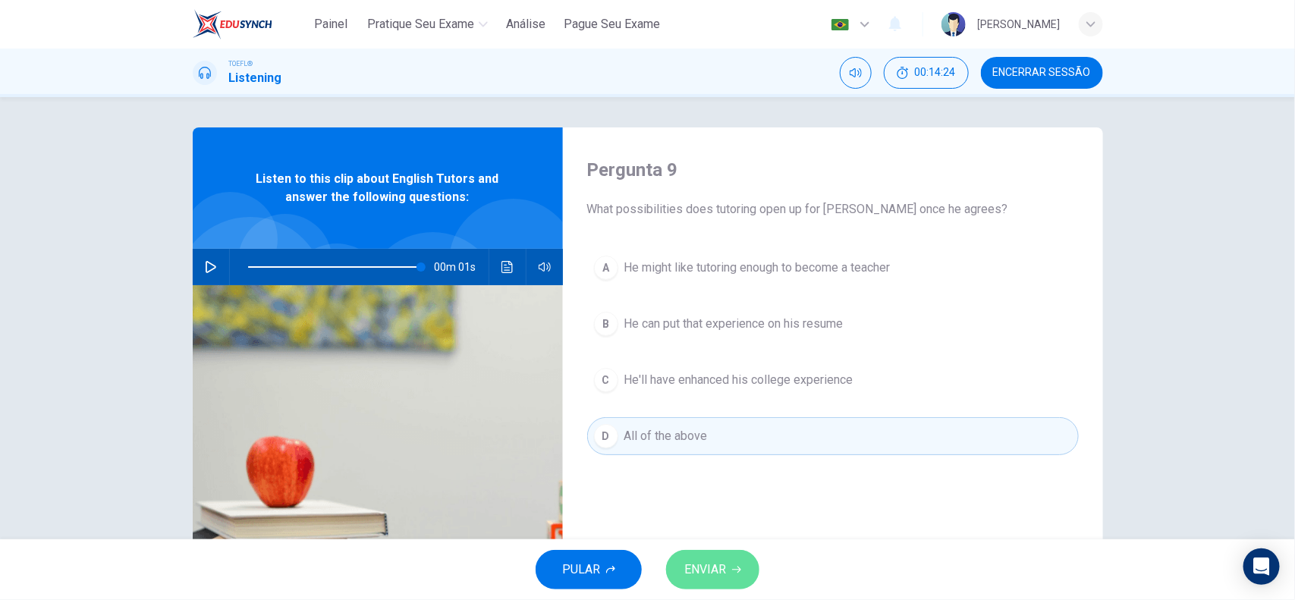
click at [706, 564] on span "ENVIAR" at bounding box center [705, 569] width 42 height 21
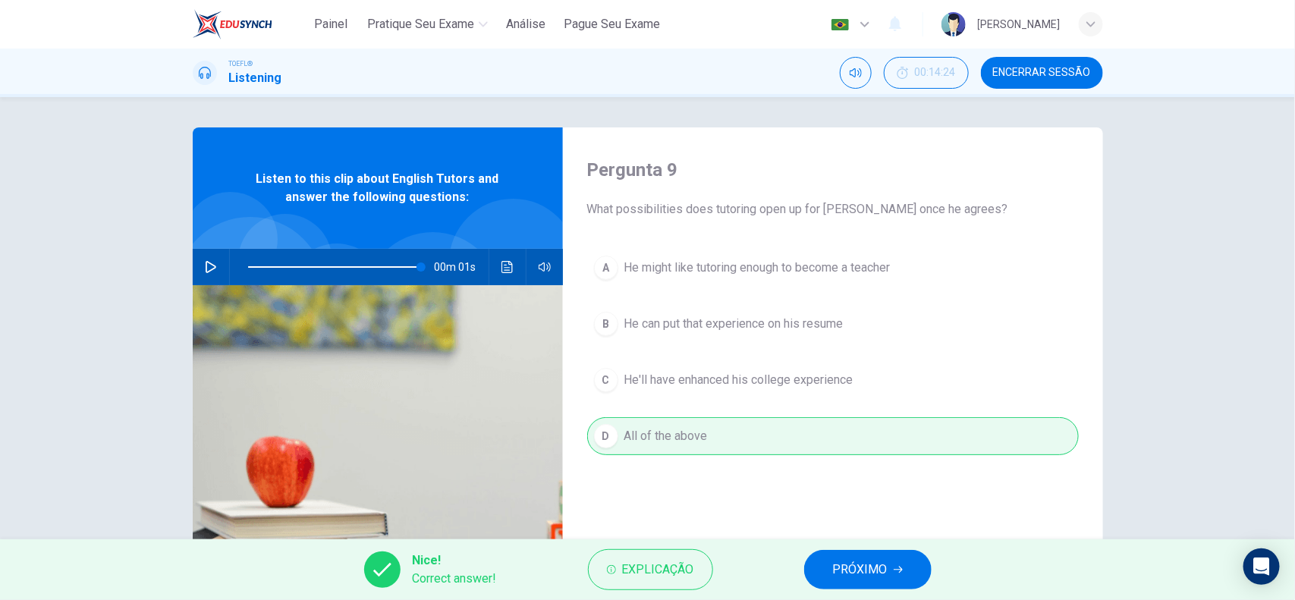
click at [872, 546] on div "Nice! Correct answer! Explicação PRÓXIMO" at bounding box center [647, 569] width 1295 height 61
click at [870, 567] on span "PRÓXIMO" at bounding box center [860, 569] width 55 height 21
type input "99"
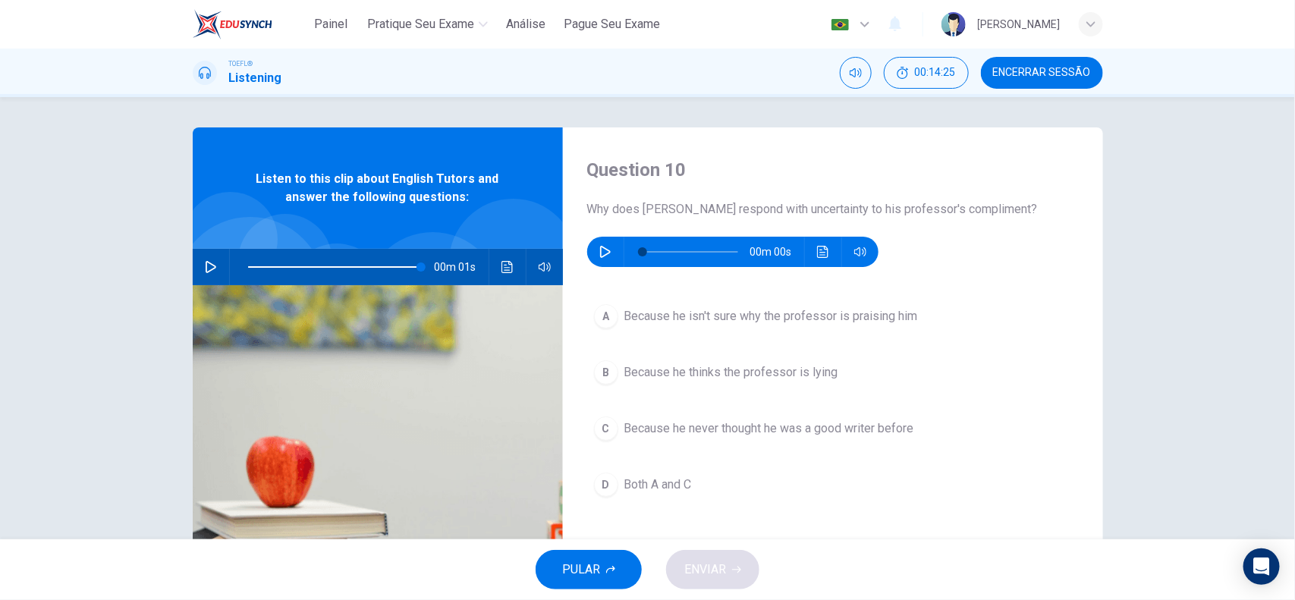
click at [604, 269] on div "Question 10 Why does Jack respond with uncertainty to his professor's complimen…" at bounding box center [833, 390] width 540 height 527
click at [605, 264] on button "button" at bounding box center [605, 252] width 24 height 30
type input "0"
click at [653, 433] on span "Because he never thought he was a good writer before" at bounding box center [769, 428] width 290 height 18
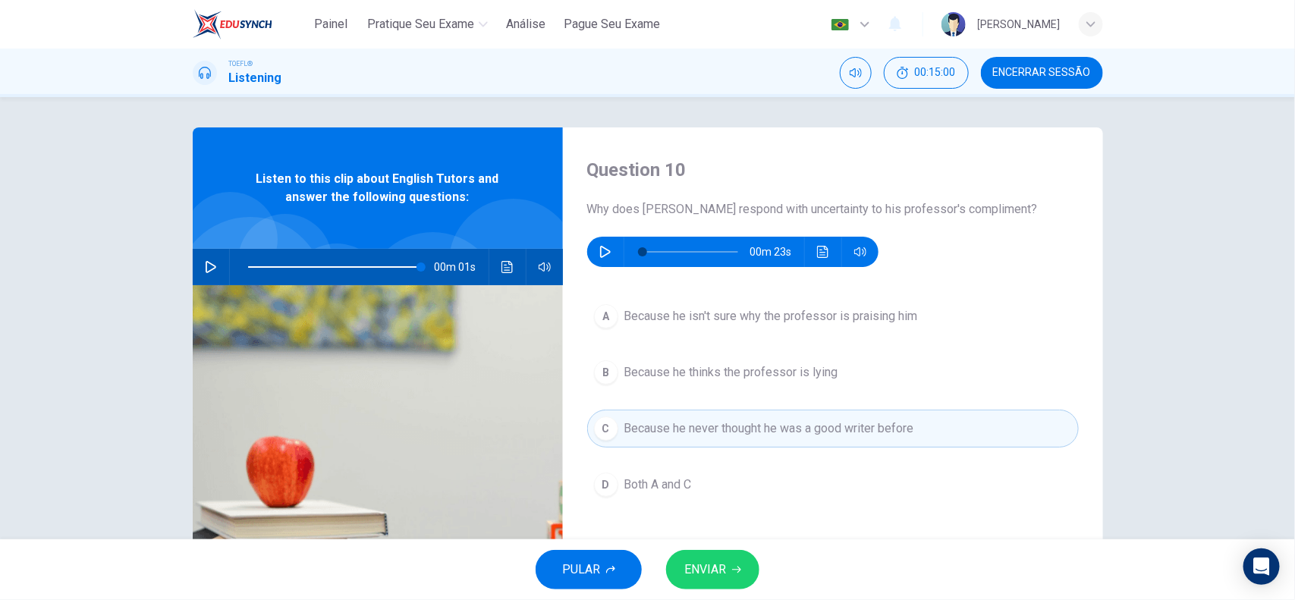
click at [710, 561] on span "ENVIAR" at bounding box center [705, 569] width 42 height 21
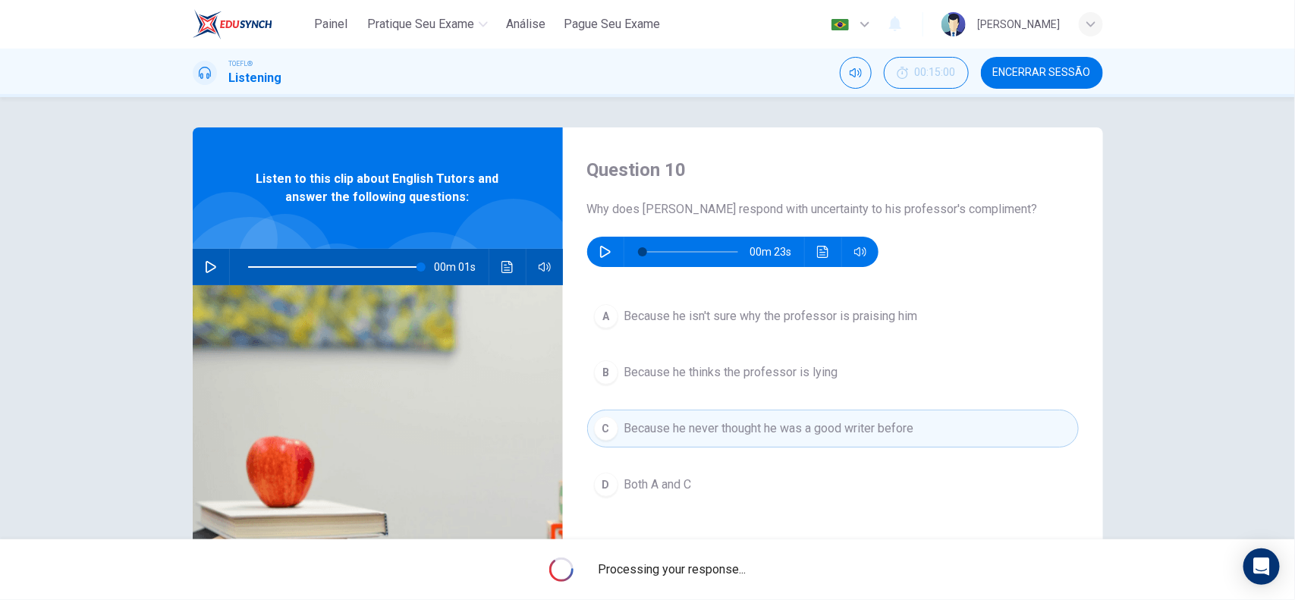
type input "99"
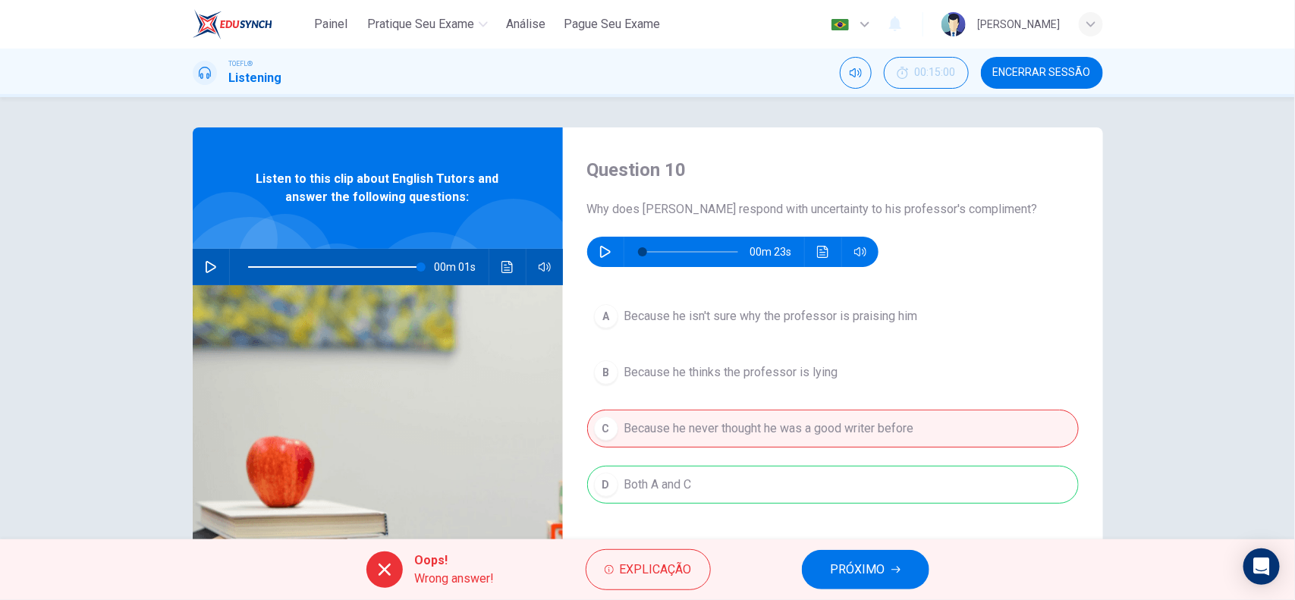
click at [832, 563] on span "PRÓXIMO" at bounding box center [858, 569] width 55 height 21
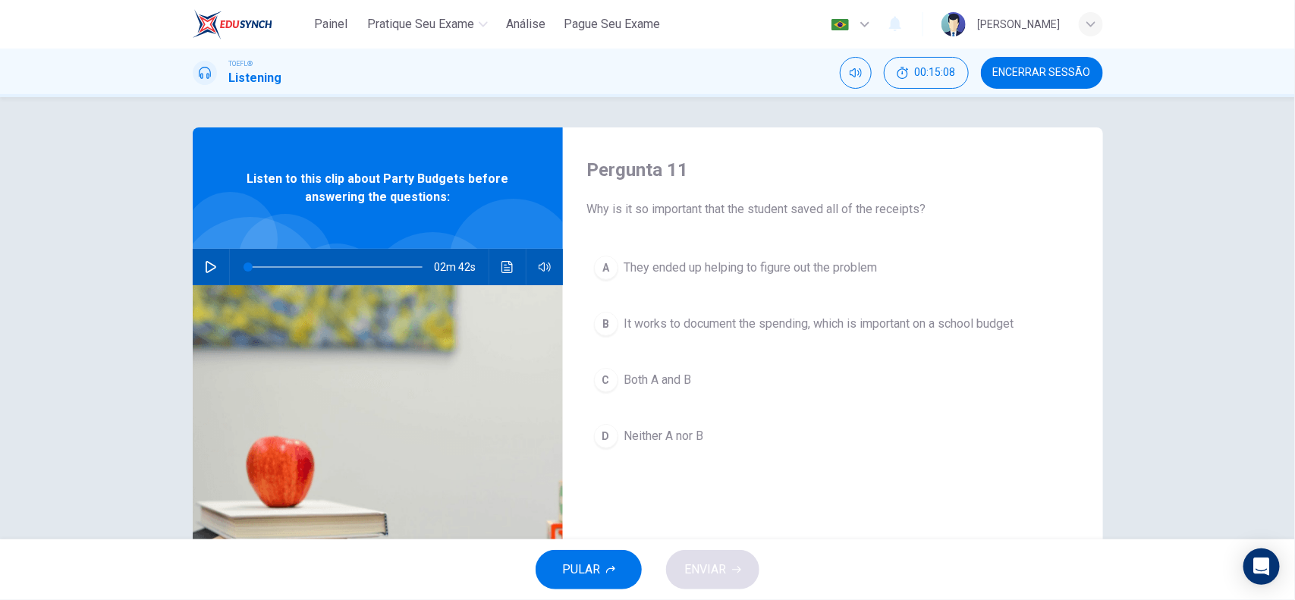
click at [199, 267] on button "button" at bounding box center [211, 267] width 24 height 36
drag, startPoint x: 252, startPoint y: 272, endPoint x: 137, endPoint y: 263, distance: 114.8
click at [158, 265] on div "Pergunta 11 Why is it so important that the student saved all of the receipts? …" at bounding box center [647, 318] width 1295 height 442
type input "15"
click at [1052, 74] on span "Encerrar Sessão" at bounding box center [1042, 73] width 98 height 12
